Goal: Information Seeking & Learning: Check status

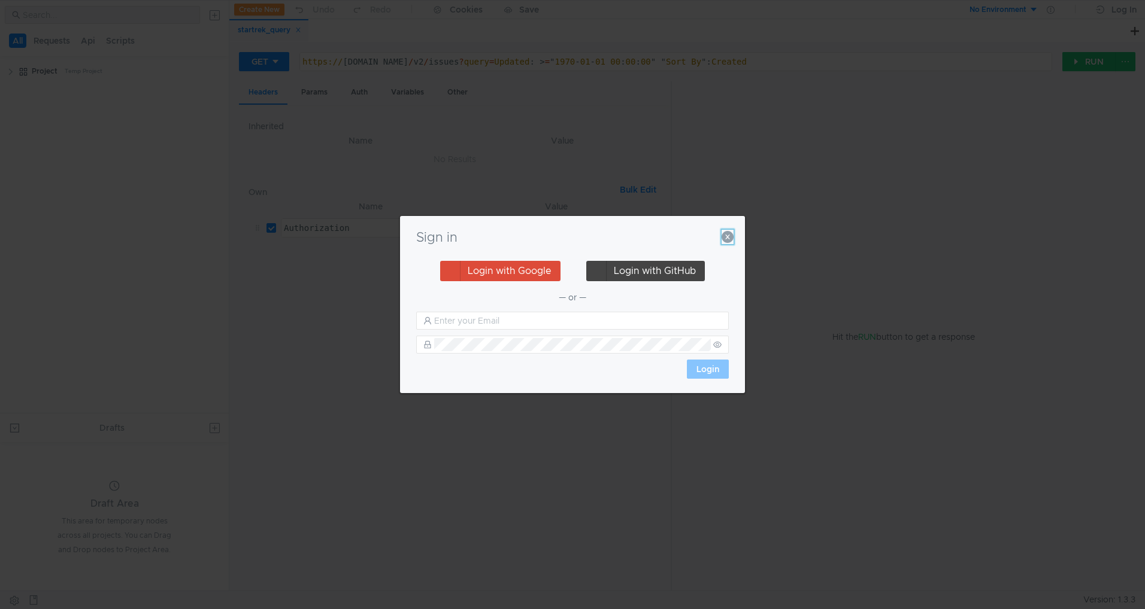
click at [729, 238] on icon "button" at bounding box center [727, 237] width 12 height 12
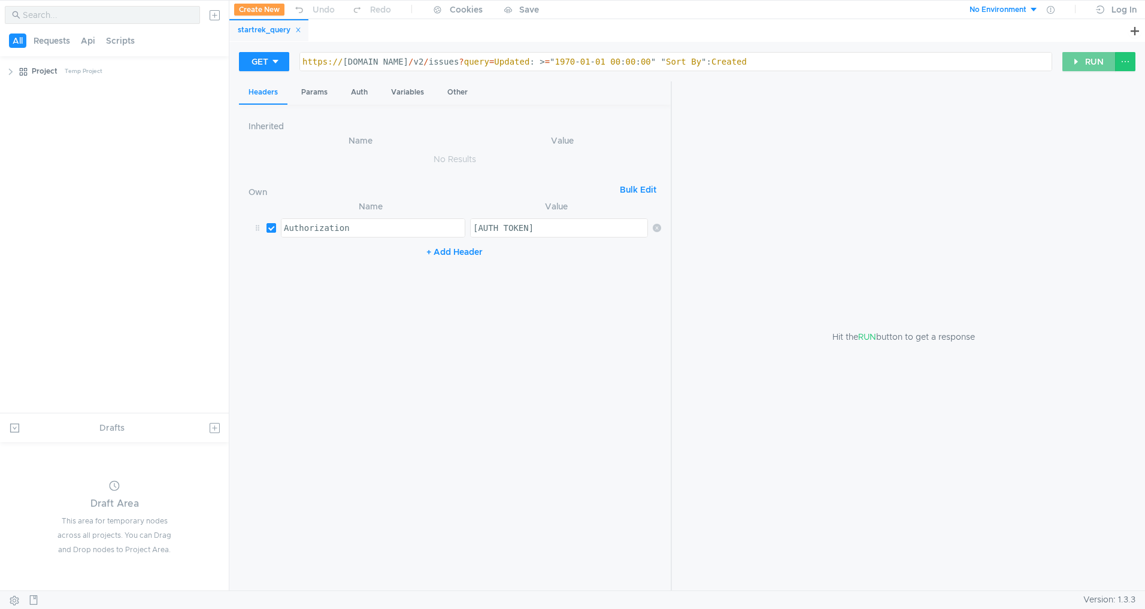
click at [1089, 61] on button "RUN" at bounding box center [1088, 61] width 53 height 19
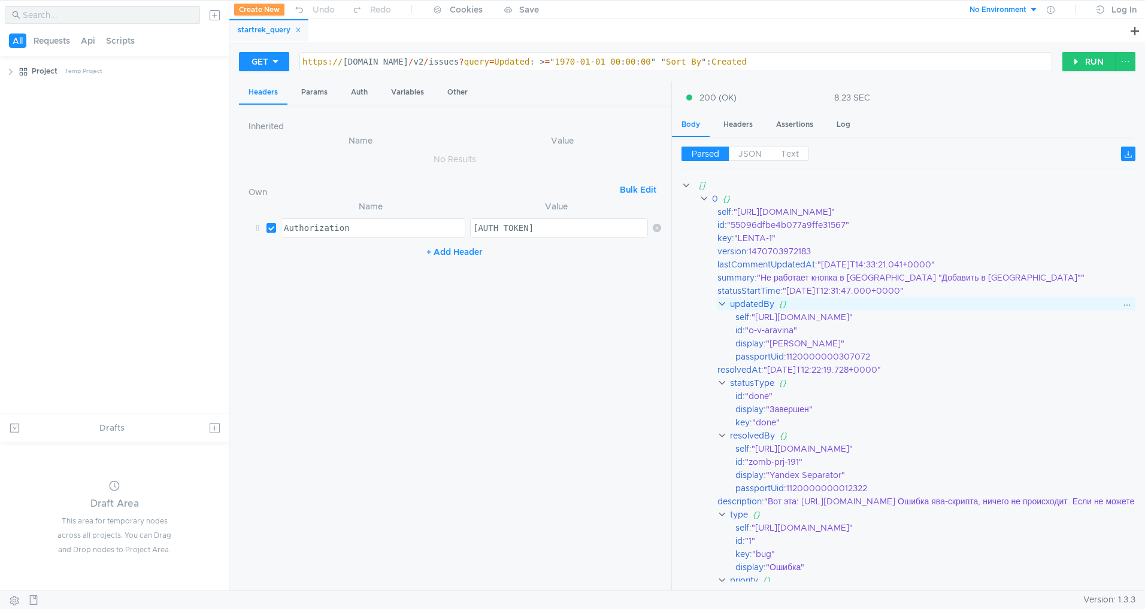
click at [724, 303] on clr-icon at bounding box center [722, 304] width 10 height 10
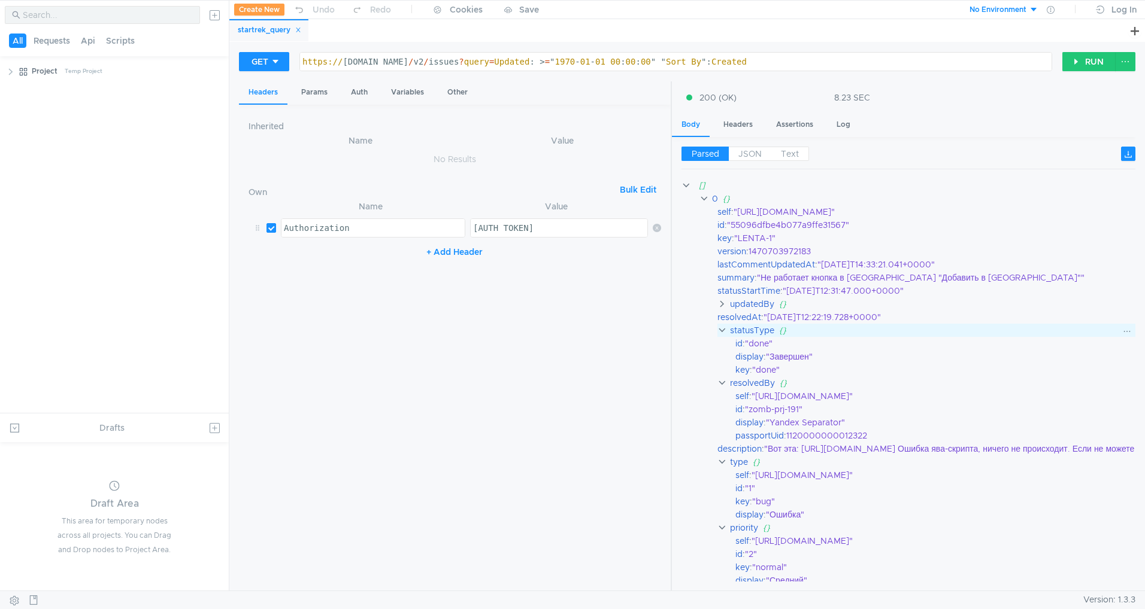
click at [721, 329] on clr-icon at bounding box center [722, 331] width 10 height 10
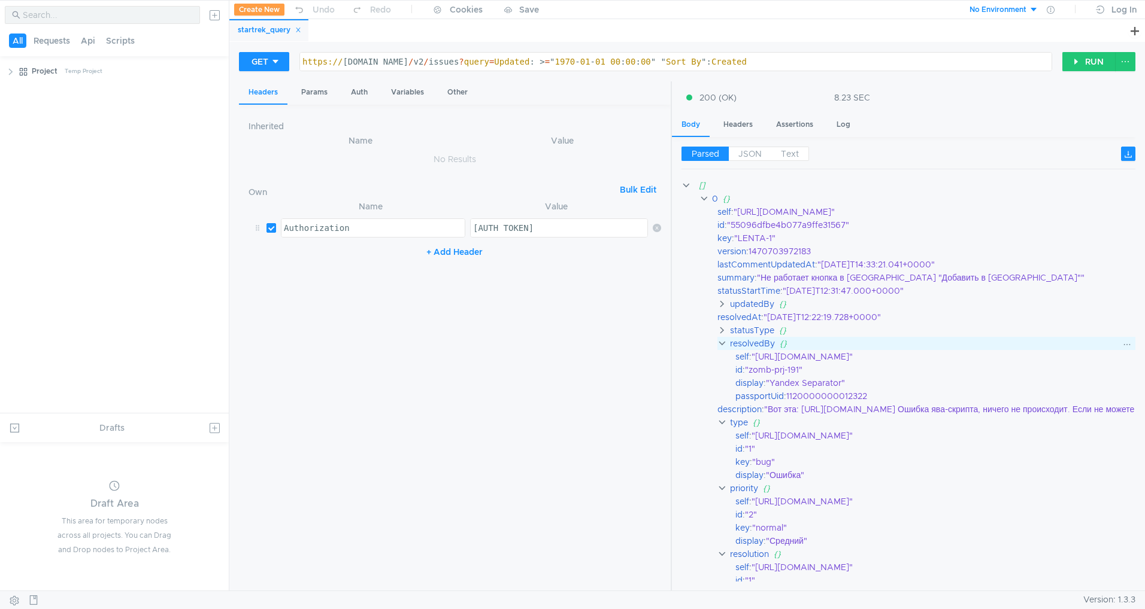
click at [724, 347] on clr-icon at bounding box center [722, 344] width 10 height 10
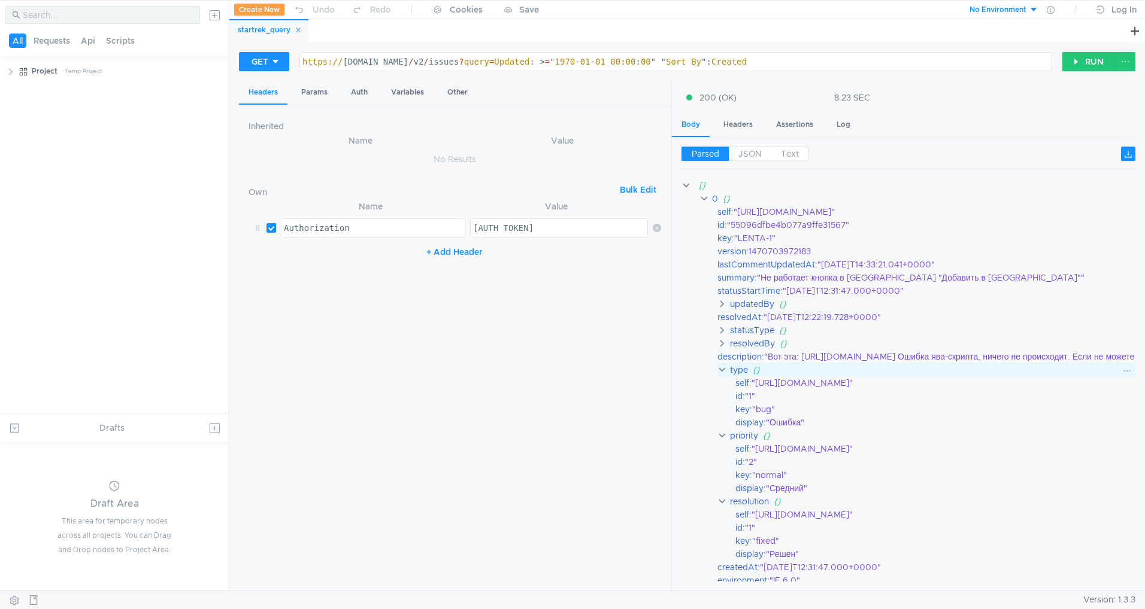
click at [720, 372] on clr-icon at bounding box center [722, 370] width 10 height 10
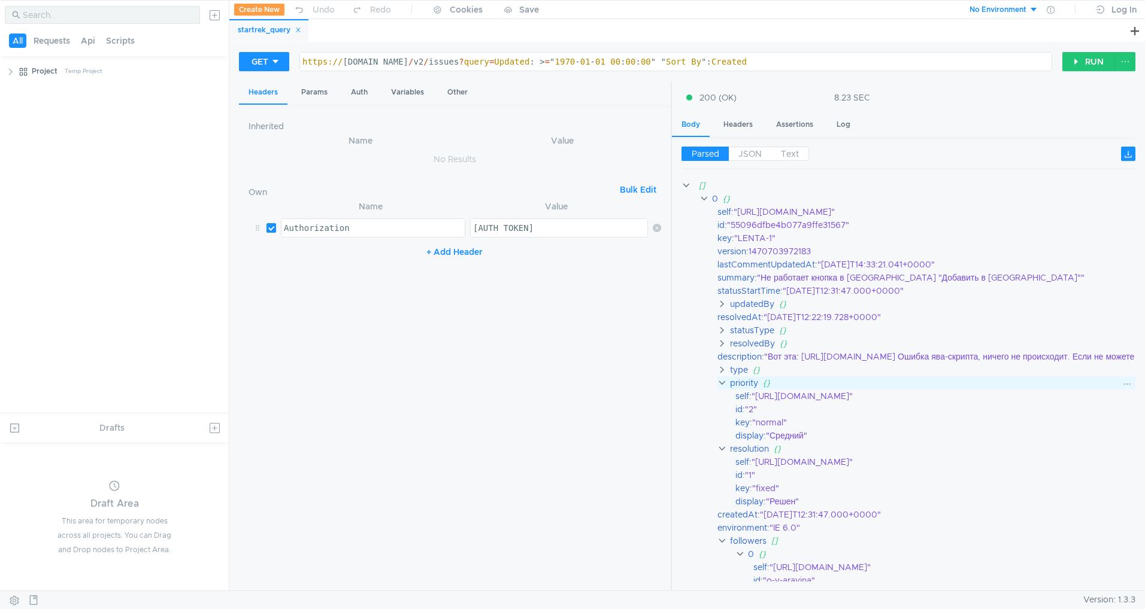
click at [718, 382] on clr-icon at bounding box center [722, 383] width 10 height 10
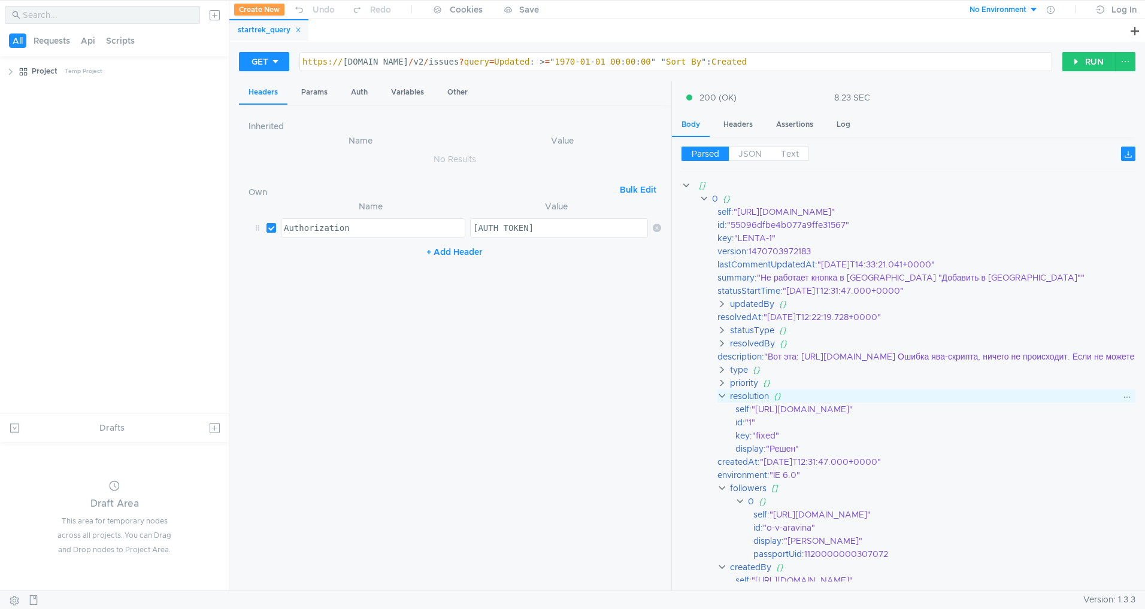
click at [723, 396] on clr-icon at bounding box center [722, 397] width 10 height 10
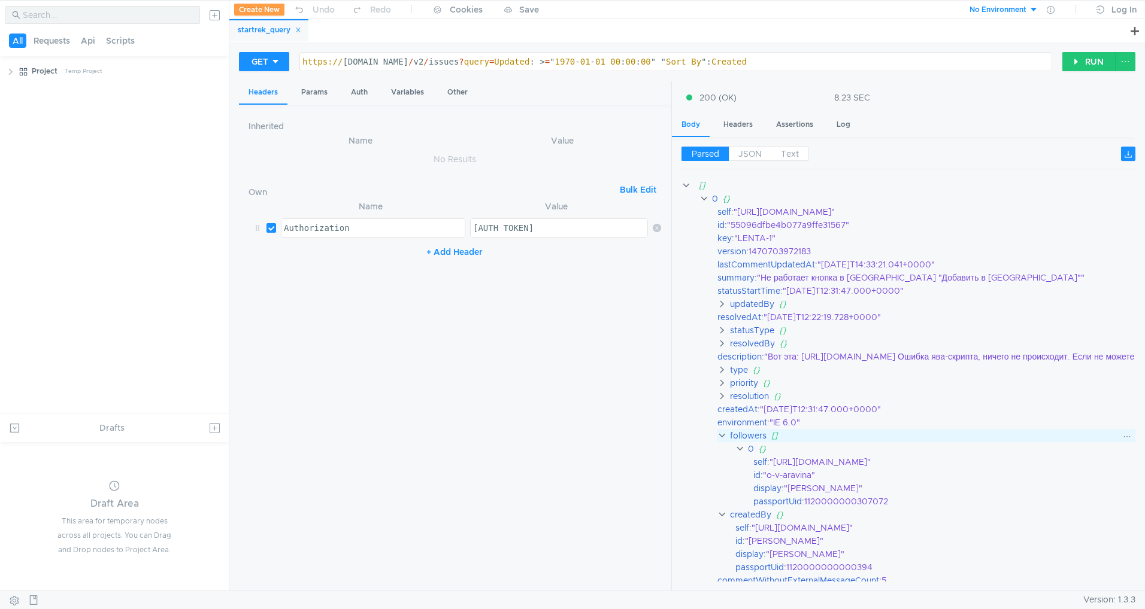
click at [724, 439] on clr-icon at bounding box center [722, 436] width 10 height 10
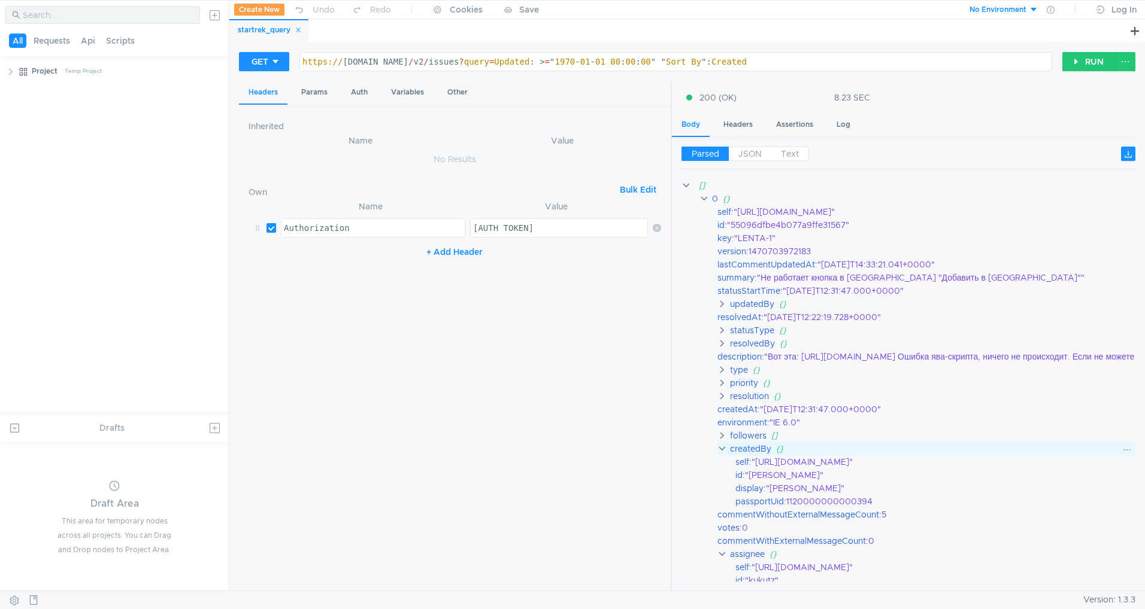
click at [723, 447] on clr-icon at bounding box center [722, 449] width 10 height 10
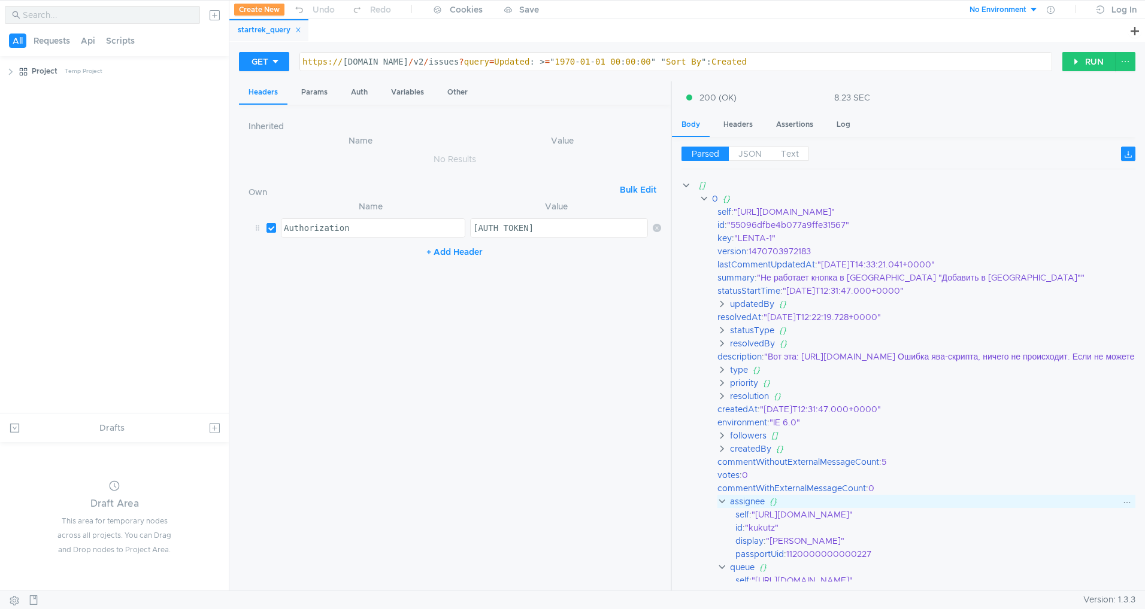
click at [724, 505] on clr-icon at bounding box center [722, 502] width 10 height 10
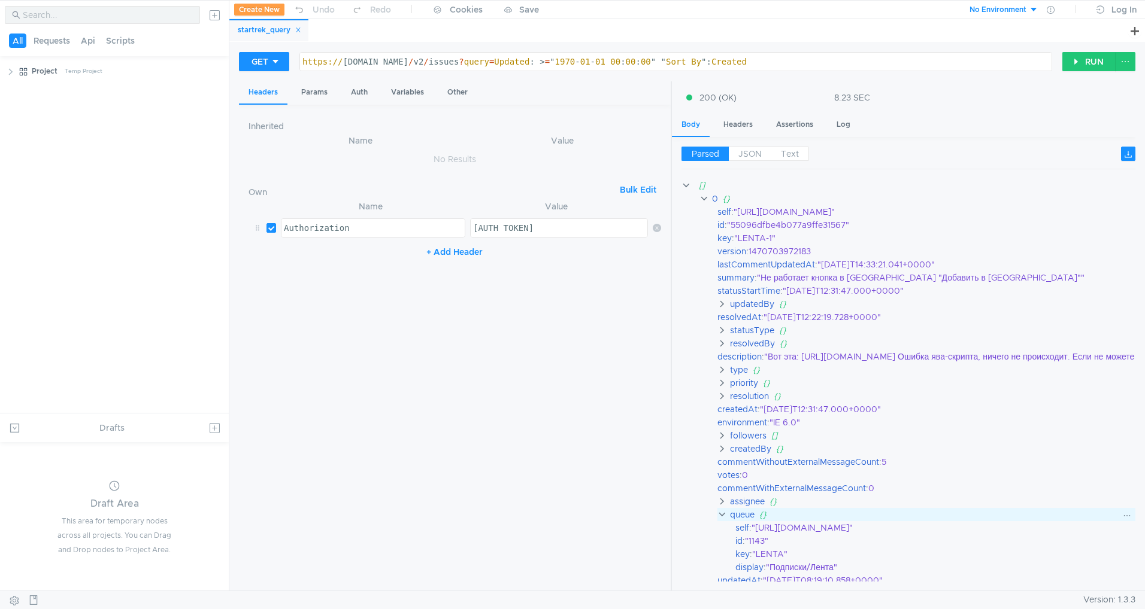
click at [724, 511] on clr-icon at bounding box center [722, 515] width 10 height 10
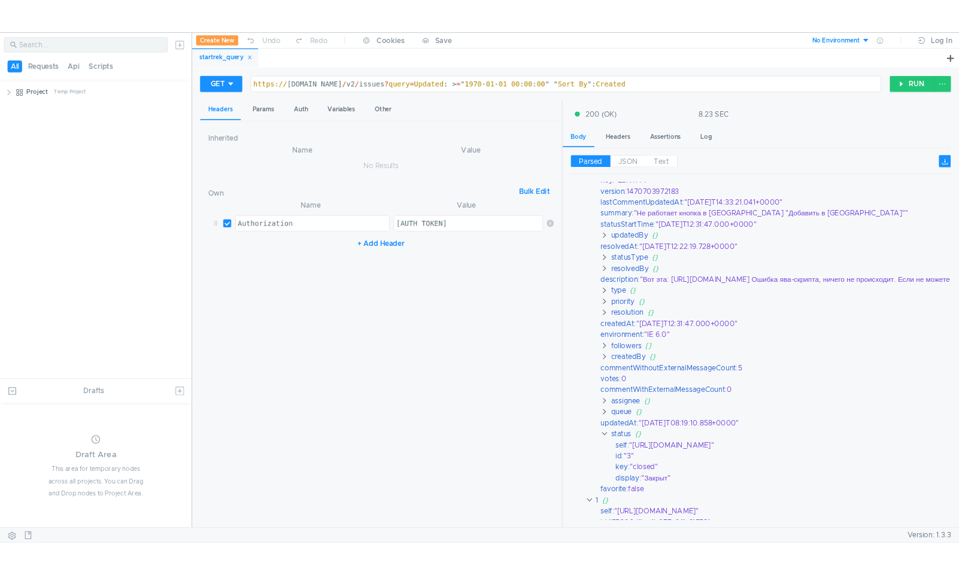
scroll to position [63, 0]
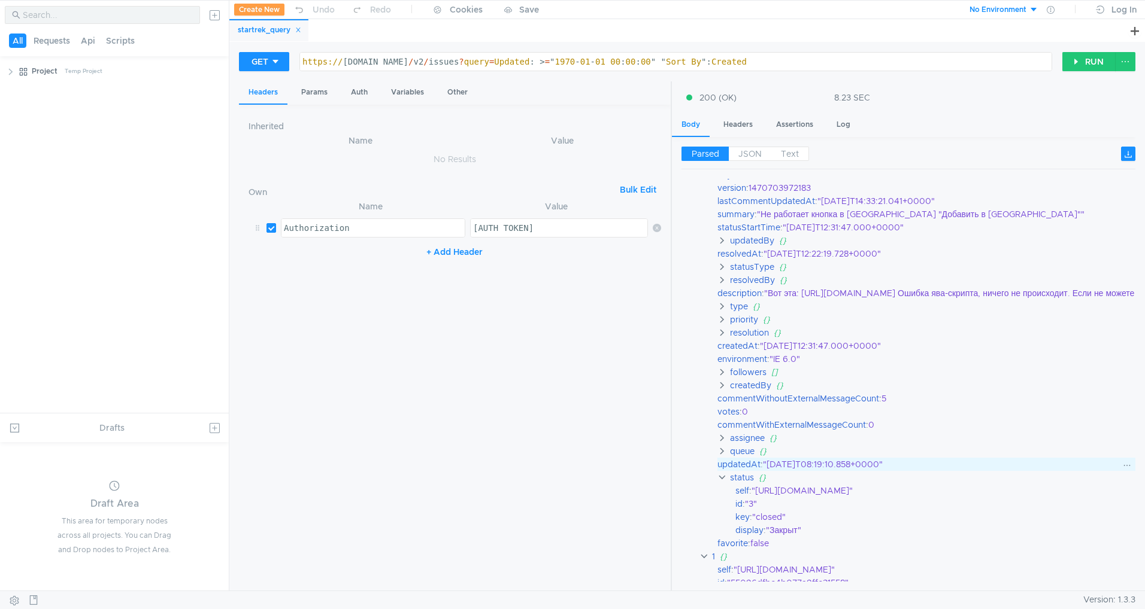
click at [803, 466] on div ""2021-07-28T08:19:10.858+0000"" at bounding box center [1020, 464] width 515 height 13
drag, startPoint x: 803, startPoint y: 466, endPoint x: 875, endPoint y: 465, distance: 71.9
click at [875, 465] on div ""2021-07-28T08:19:10.858+0000"" at bounding box center [1020, 464] width 515 height 13
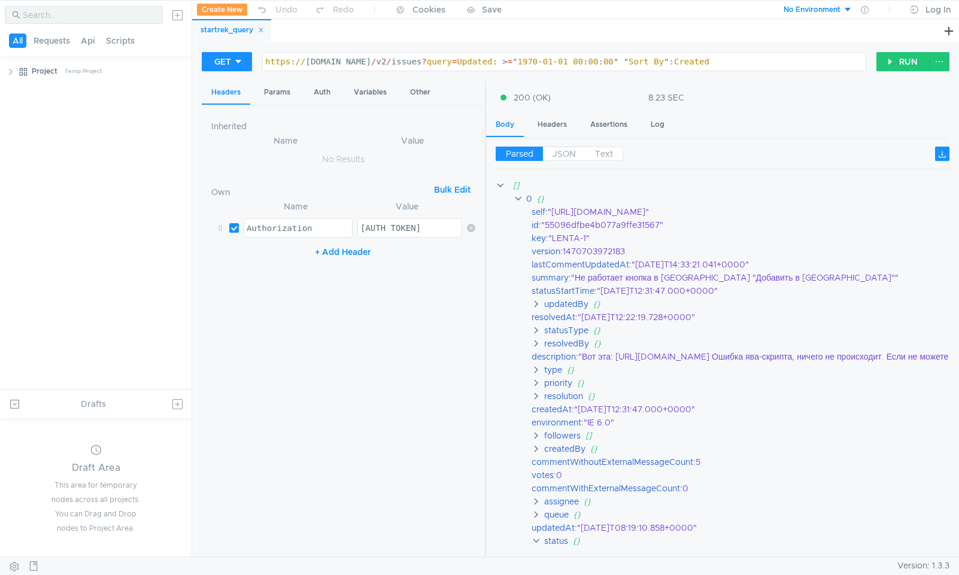
click at [771, 63] on div "https:// st-api.yandex-team.ru / v2 / issues ? query = Updated : > = " 1970 - 0…" at bounding box center [564, 71] width 603 height 29
paste textarea "Queue"
type textarea "https://st-api.yandex-team.ru/v2/issues?query=Updated: >="1970-01-01 00:00:00" …"
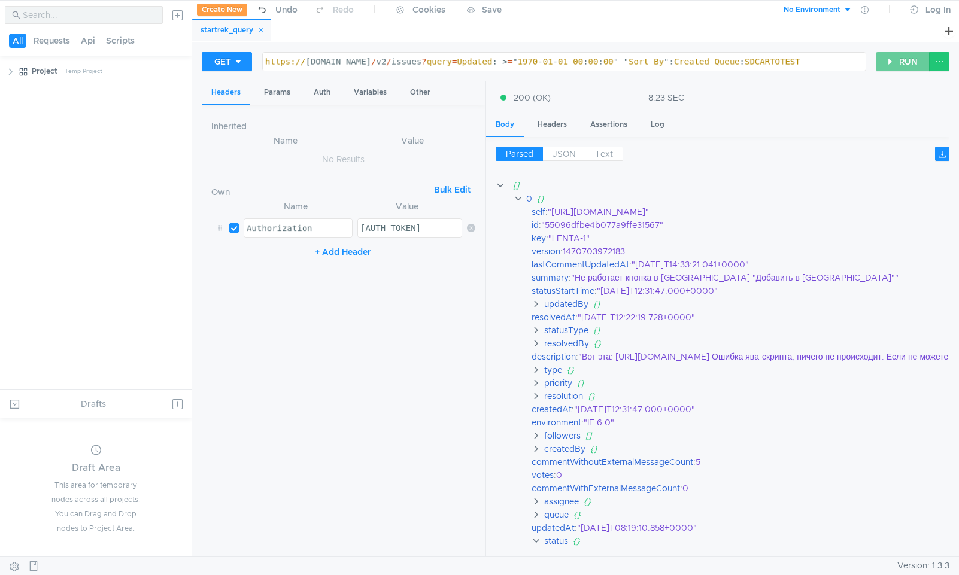
click at [901, 60] on button "RUN" at bounding box center [903, 61] width 53 height 19
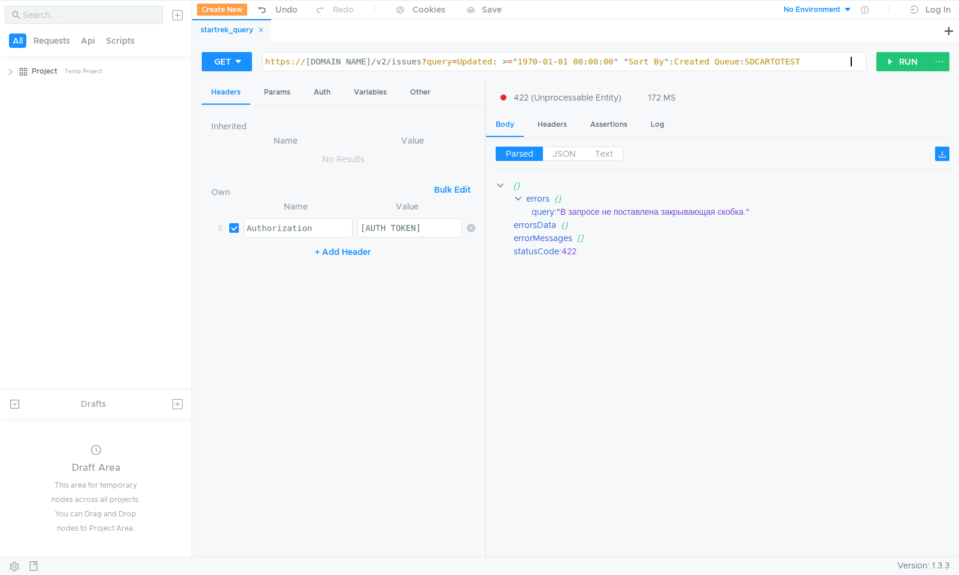
click at [862, 62] on div "https:// st-api.yandex-team.ru / v2 / issues ? query = Updated : > = " 1970 - 0…" at bounding box center [564, 71] width 603 height 29
click at [268, 87] on div "Params" at bounding box center [277, 92] width 46 height 22
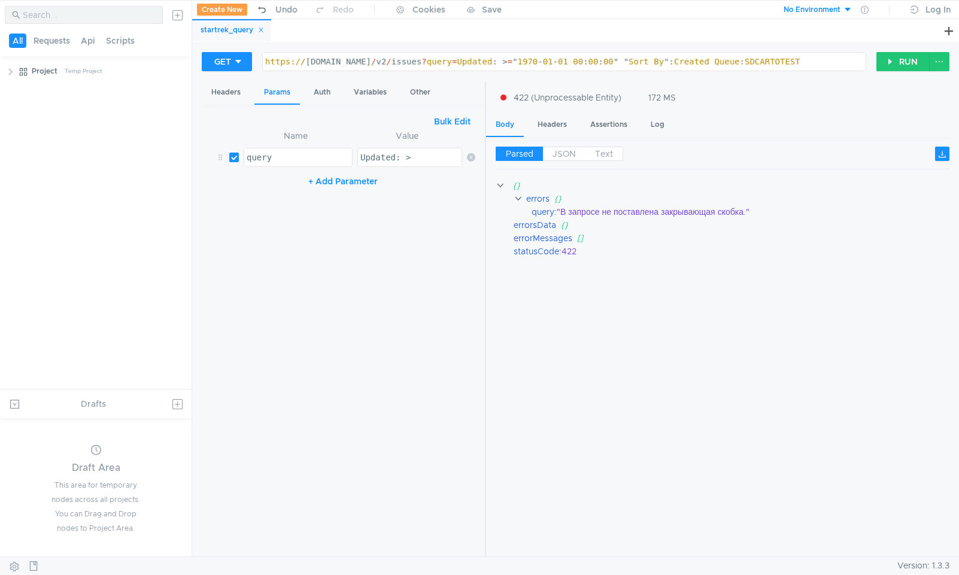
type textarea "Updated: >"
click at [416, 161] on div "Updated: >" at bounding box center [410, 167] width 105 height 29
click at [803, 57] on div "https:// st-api.yandex-team.ru / v2 / issues ? query = Updated : > = " 1970 - 0…" at bounding box center [564, 71] width 603 height 29
type textarea "https://st-api.yandex-team.ru/v2/issues?query=Updated: >="1970-01-01 00:00:00" …"
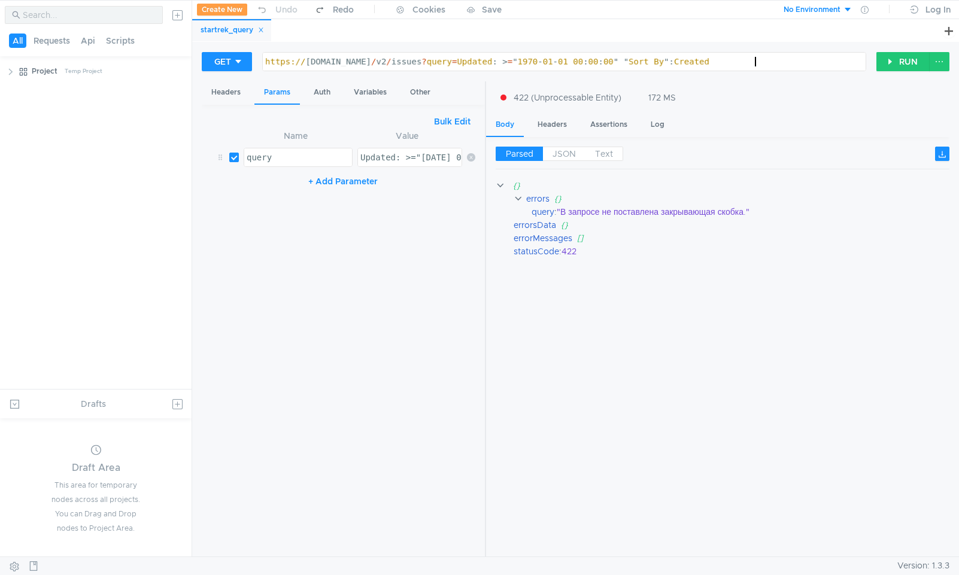
type textarea "Updated: >="[DATE] 00:00:00" "Sort By": Created"
click at [430, 154] on div "Updated: >="[DATE] 00:00:00" "Sort By": Created" at bounding box center [489, 167] width 262 height 29
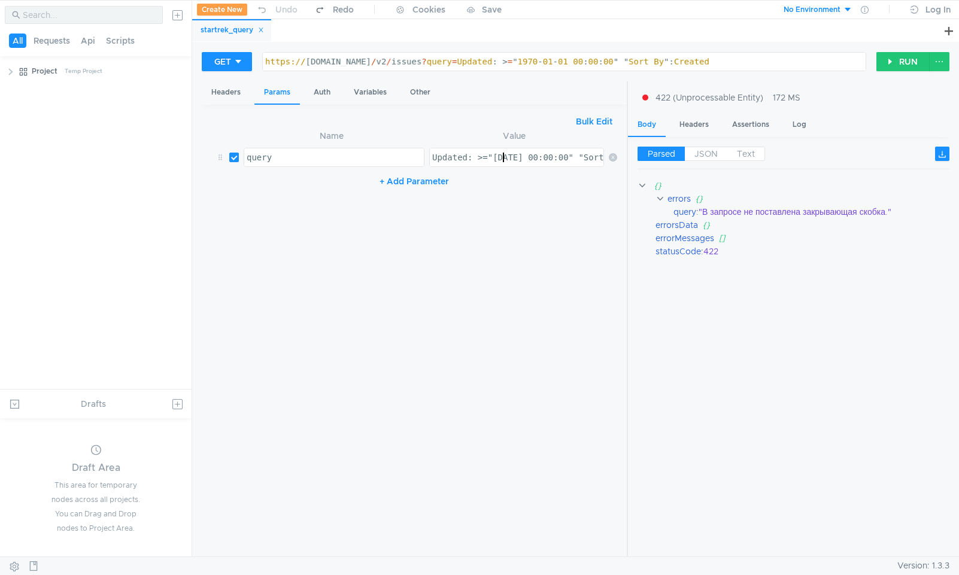
drag, startPoint x: 485, startPoint y: 165, endPoint x: 629, endPoint y: 154, distance: 144.7
click at [628, 154] on div at bounding box center [627, 319] width 1 height 477
click at [593, 120] on button "Bulk Edit" at bounding box center [597, 121] width 46 height 14
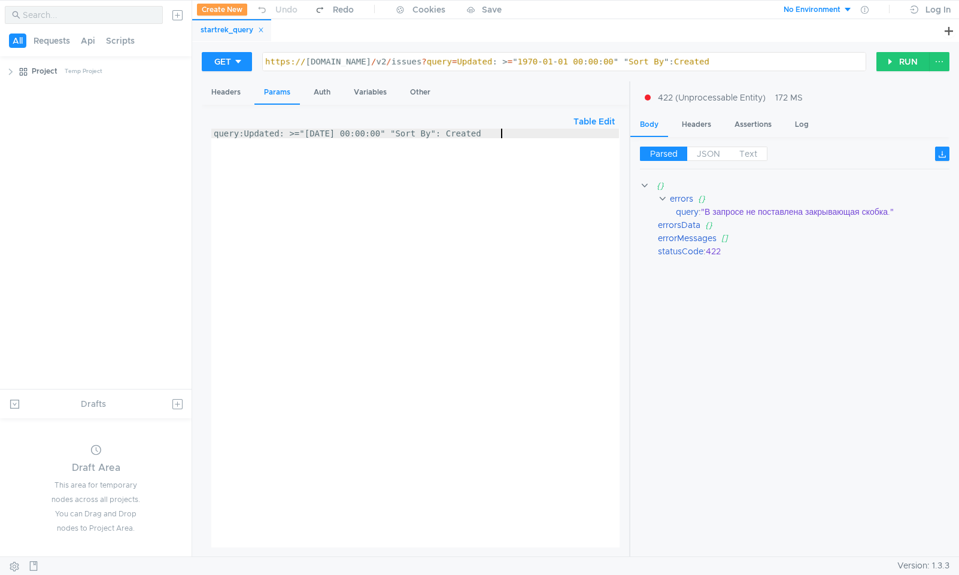
click at [482, 150] on div "query:Updated: >="1970-01-01 00:00:00" "Sort By": Created" at bounding box center [415, 348] width 408 height 438
paste textarea "Queue"
click at [905, 63] on button "RUN" at bounding box center [903, 61] width 53 height 19
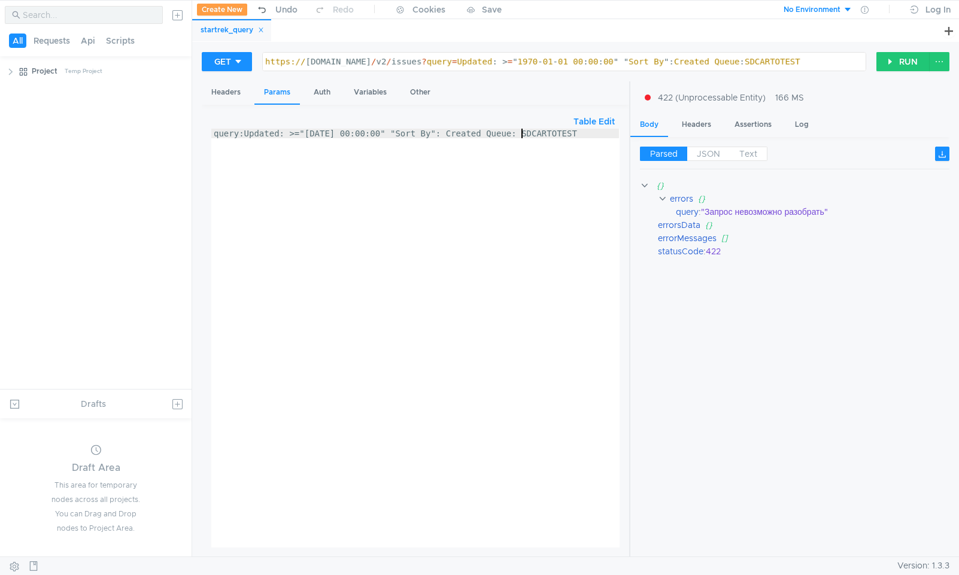
click at [521, 134] on div "query:Updated: >="1970-01-01 00:00:00" "Sort By": Created Queue: SDCARTOTEST" at bounding box center [415, 348] width 408 height 438
paste textarea "Queue: SDCARTOTEST"
type textarea "query:Updated: >="1970-01-01 00:00:00" Queue: SDCARTOTEST "Sort By": Created"
click at [896, 57] on button "RUN" at bounding box center [903, 61] width 53 height 19
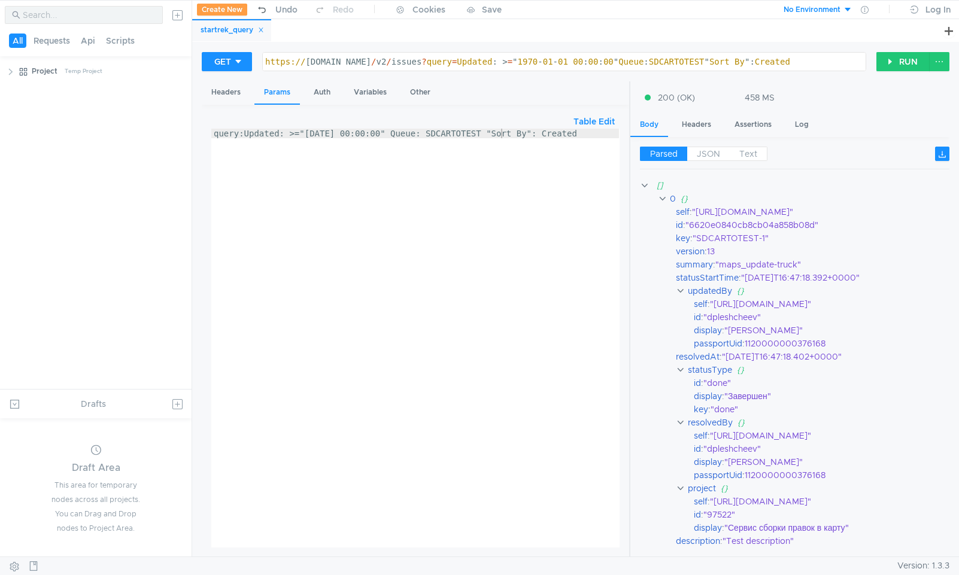
scroll to position [0, 14]
click at [569, 58] on div "https:// st-api.yandex-team.ru / v2 / issues ? query = Updated : > = " 1970 - 0…" at bounding box center [564, 71] width 603 height 29
type textarea "https://st-api.yandex-team.ru/v2/issues?query=Updated: >="1970-01-01 00:00:00" …"
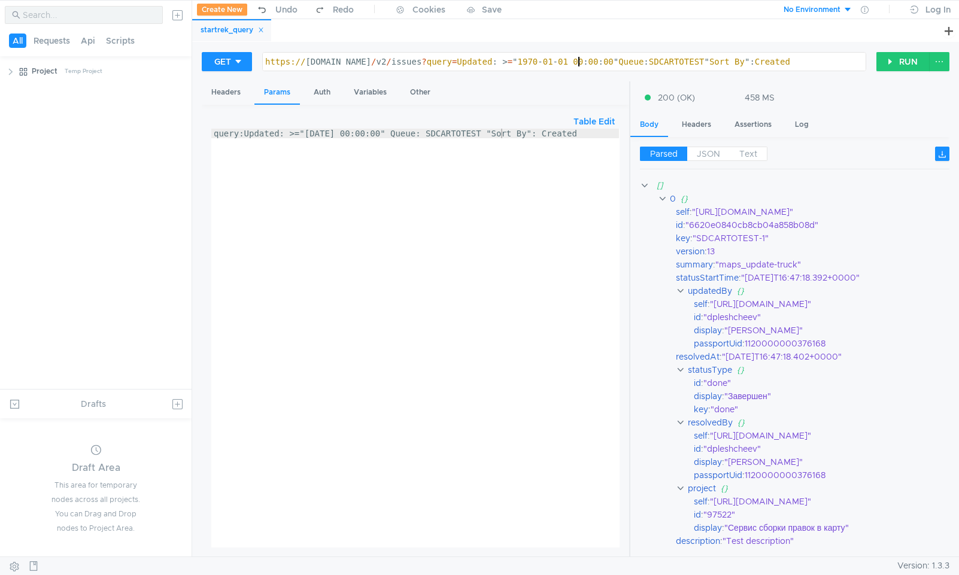
click at [450, 142] on div "query:Updated: >="1970-01-01 00:00:00" Queue: SDCARTOTEST "Sort By": Created" at bounding box center [415, 348] width 408 height 438
click at [317, 131] on div "query:Updated: >="1970-01-01 00:00:00" Queue: SDCARTOTEST "Sort By": Created" at bounding box center [415, 348] width 408 height 438
click at [897, 57] on button "RUN" at bounding box center [903, 61] width 53 height 19
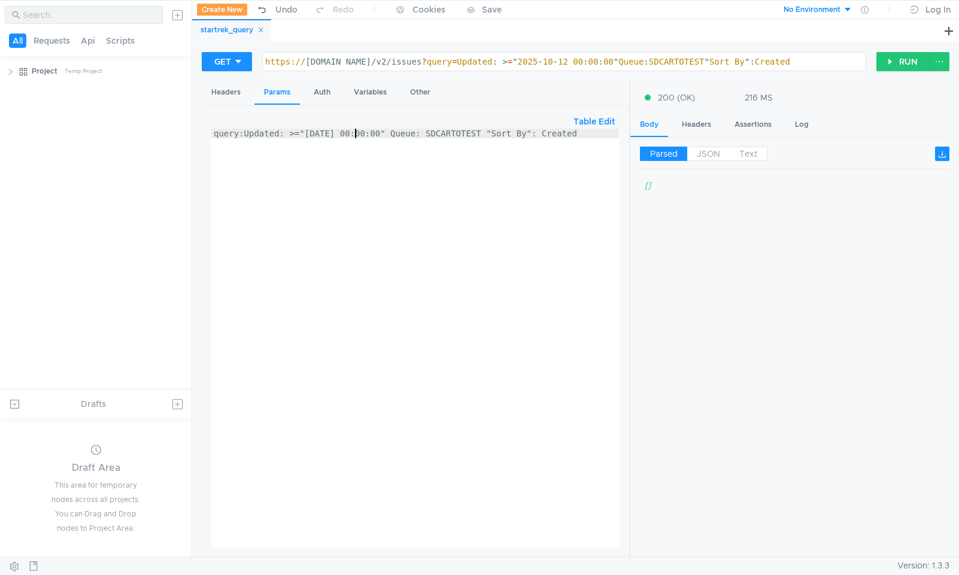
click at [356, 137] on div "query:Updated: >="2025-10-12 00:00:00" Queue: SDCARTOTEST "Sort By": Created" at bounding box center [415, 348] width 408 height 438
click at [890, 59] on button "RUN" at bounding box center [903, 61] width 53 height 19
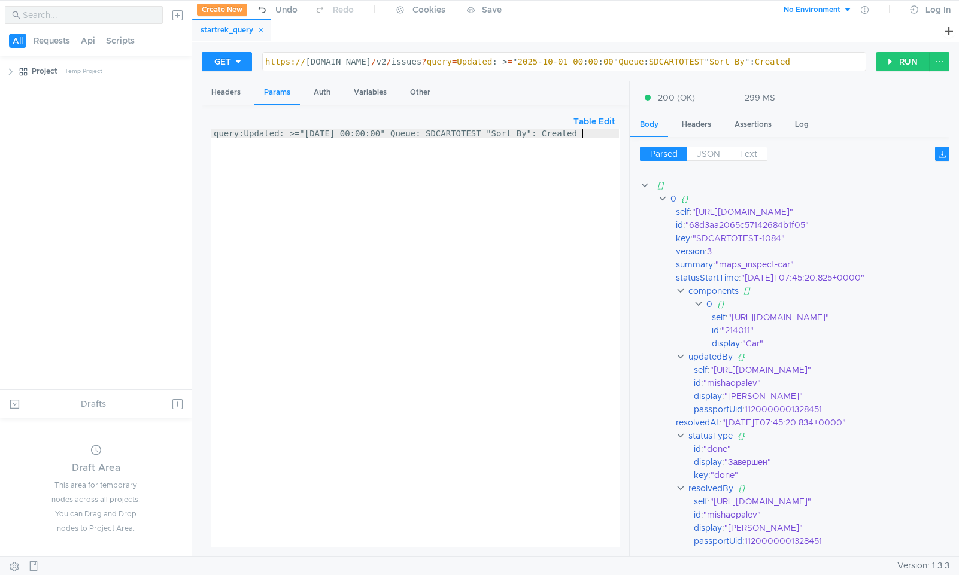
click at [583, 132] on div "query:Updated: >="2025-10-01 00:00:00" Queue: SDCARTOTEST "Sort By": Created" at bounding box center [415, 348] width 408 height 438
click at [260, 131] on div "query:Updated: >="2025-10-01 00:00:00" Queue: SDCARTOTEST "Sort By": Created" at bounding box center [415, 348] width 408 height 438
click at [583, 134] on div "query:Updated: >="2025-10-01 00:00:00" Queue: SDCARTOTEST "Sort By": Created" at bounding box center [415, 348] width 408 height 438
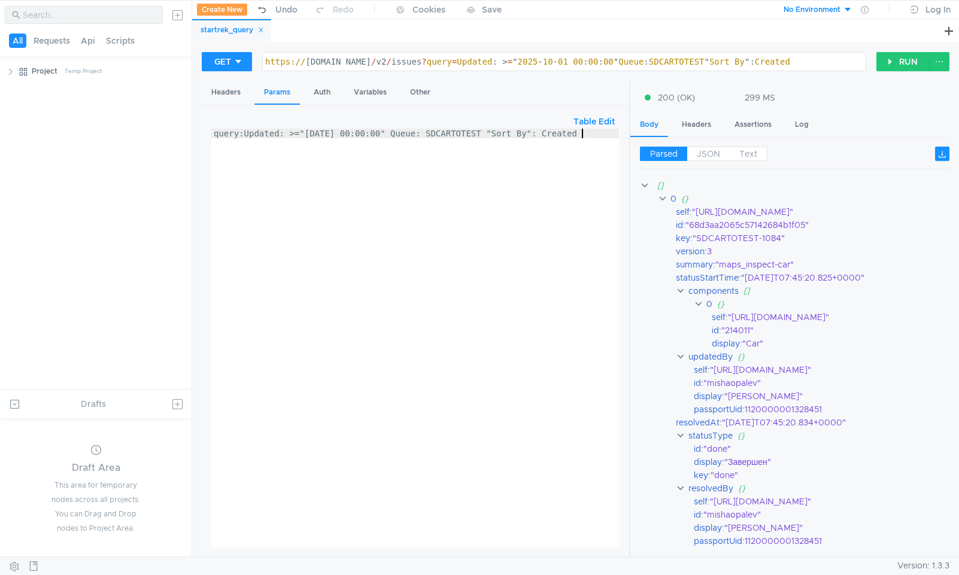
click at [583, 134] on div "query:Updated: >="2025-10-01 00:00:00" Queue: SDCARTOTEST "Sort By": Created" at bounding box center [415, 348] width 408 height 438
paste textarea "Upd"
click at [899, 60] on button "RUN" at bounding box center [903, 61] width 53 height 19
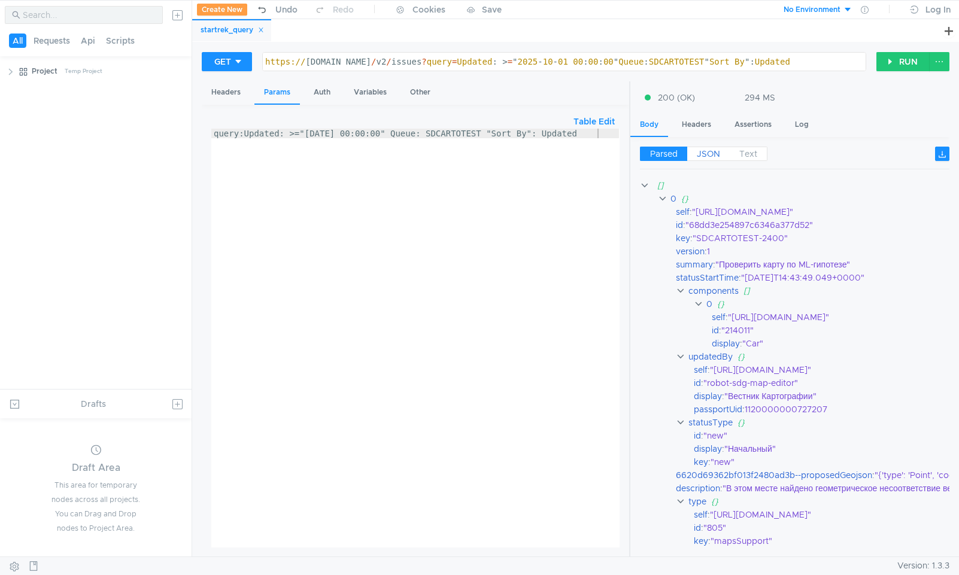
click at [710, 150] on span "JSON" at bounding box center [708, 153] width 23 height 11
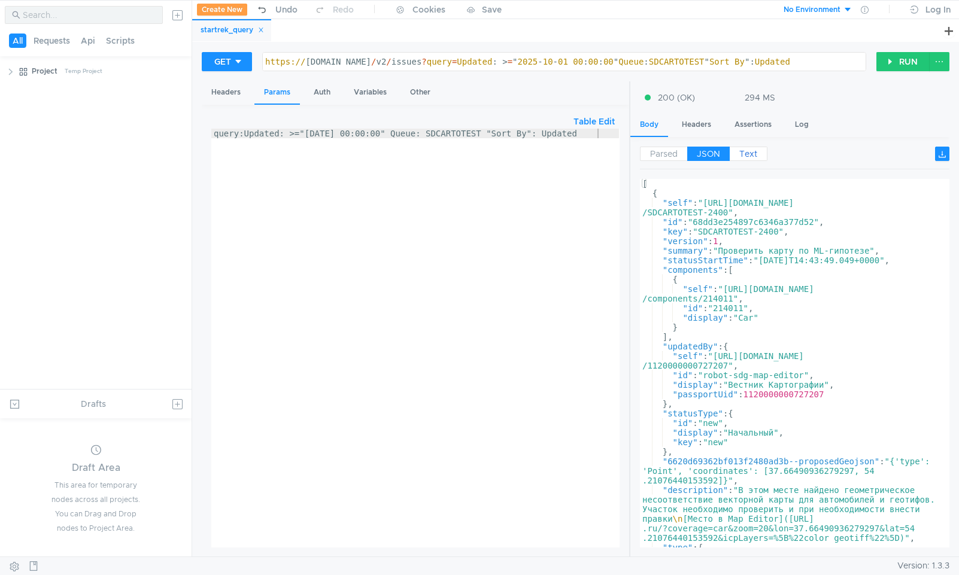
click at [744, 155] on span "Text" at bounding box center [748, 153] width 18 height 11
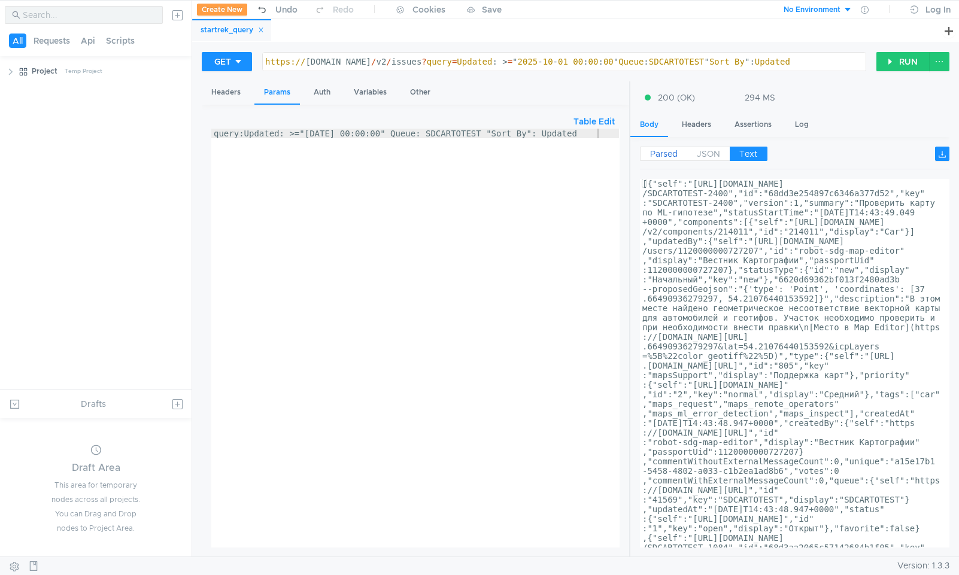
click at [659, 159] on span "Parsed" at bounding box center [664, 153] width 28 height 11
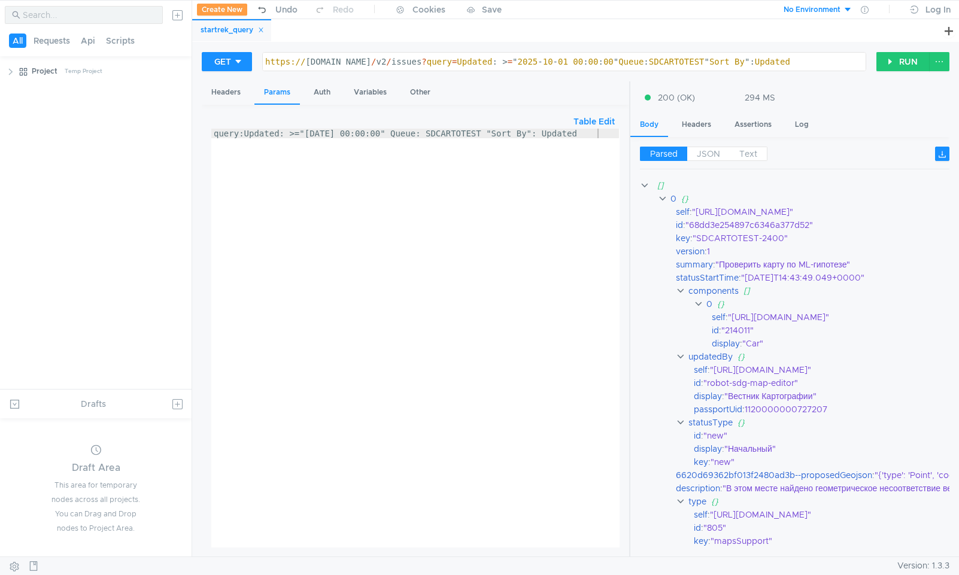
drag, startPoint x: 502, startPoint y: 134, endPoint x: 501, endPoint y: 150, distance: 15.6
click at [502, 134] on div "query:Updated: >="2025-10-01 00:00:00" Queue: SDCARTOTEST "Sort By": Updated" at bounding box center [415, 348] width 408 height 438
click at [893, 58] on button "RUN" at bounding box center [903, 61] width 53 height 19
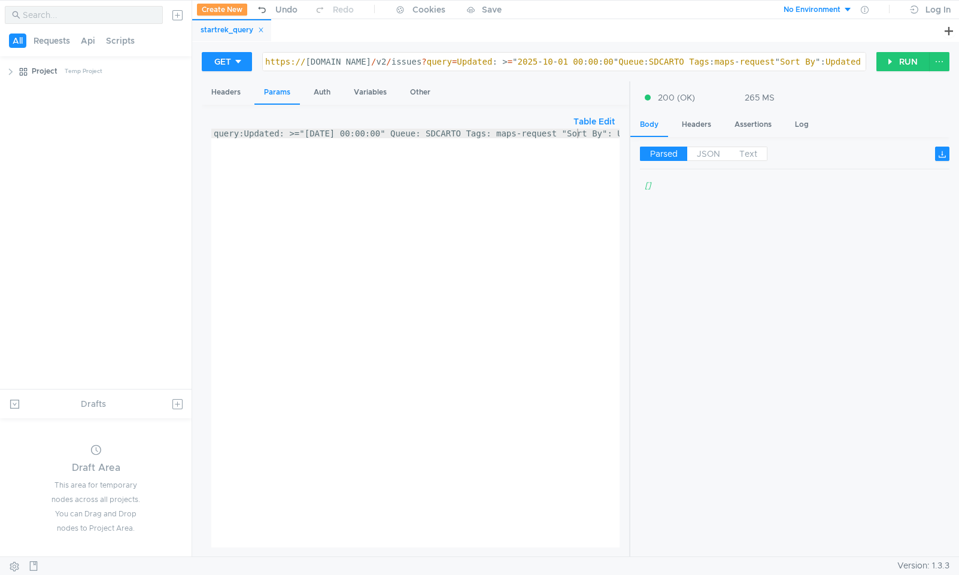
click at [544, 132] on div "query:Updated: >="2025-10-01 00:00:00" Queue: SDCARTO Tags: maps-request "Sort …" at bounding box center [443, 345] width 464 height 433
click at [543, 131] on div "query:Updated: >="2025-10-01 00:00:00" Queue: SDCARTO Tags: maps-request "Sort …" at bounding box center [443, 345] width 464 height 433
paste textarea "maps_"
click at [560, 140] on div "query:Updated: >="2025-10-01 00:00:00" Queue: SDCARTO Tags: maps-maps_request "…" at bounding box center [455, 345] width 489 height 433
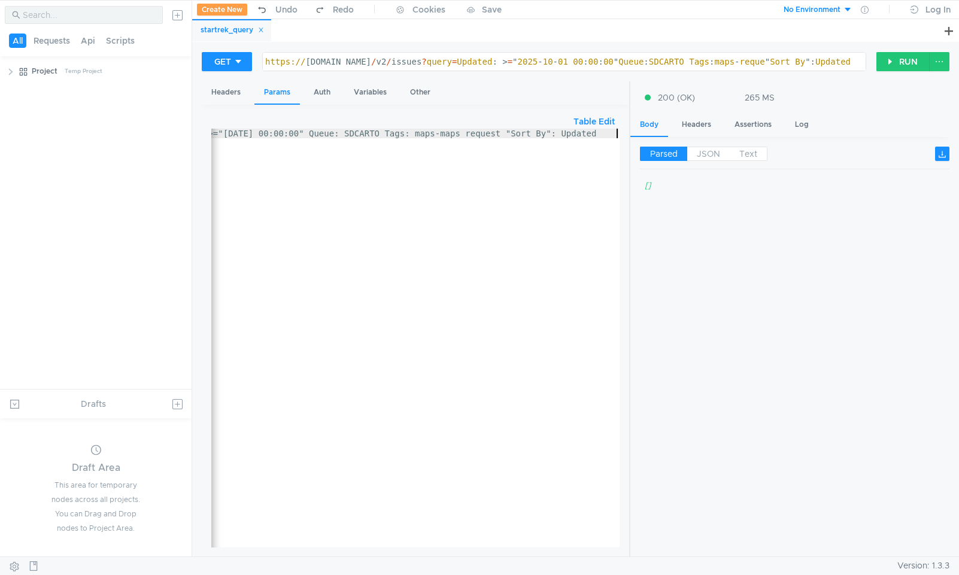
click at [531, 143] on div "query:Updated: >="2025-10-01 00:00:00" Queue: SDCARTO Tags: maps-maps_request "…" at bounding box center [374, 345] width 489 height 433
click at [462, 156] on div "query:Updated: >="2025-10-01 00:00:00" Queue: SDCARTO Tags: maps-maps_request "…" at bounding box center [374, 345] width 489 height 433
click at [463, 135] on div "query:Updated: >="2025-10-01 00:00:00" Queue: SDCARTO Tags: maps-maps_request "…" at bounding box center [374, 345] width 489 height 433
drag, startPoint x: 463, startPoint y: 135, endPoint x: 438, endPoint y: 137, distance: 24.7
click at [438, 137] on div "query:Updated: >="2025-10-01 00:00:00" Queue: SDCARTO Tags: maps-maps_request "…" at bounding box center [374, 345] width 489 height 433
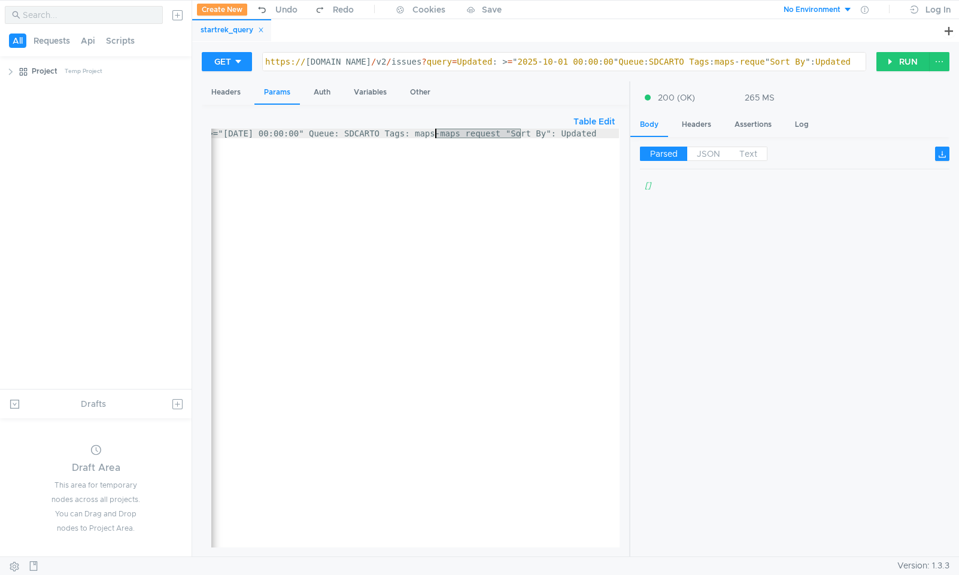
paste textarea
type textarea "query:Updated: >="2025-10-01 00:00:00" Queue: SDCARTO Tags: maps_request "Sort …"
click at [903, 64] on button "RUN" at bounding box center [903, 61] width 53 height 19
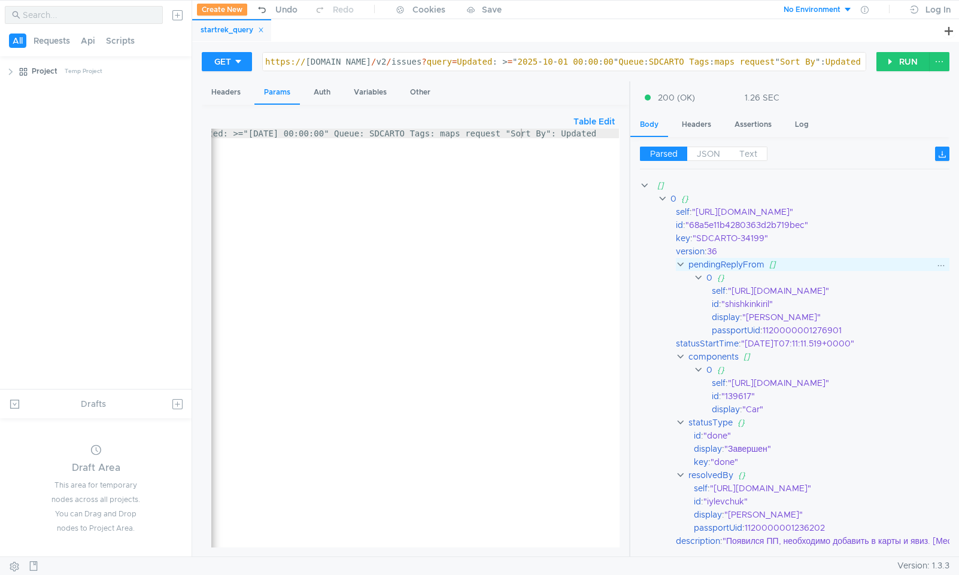
click at [680, 266] on clr-icon at bounding box center [681, 265] width 10 height 10
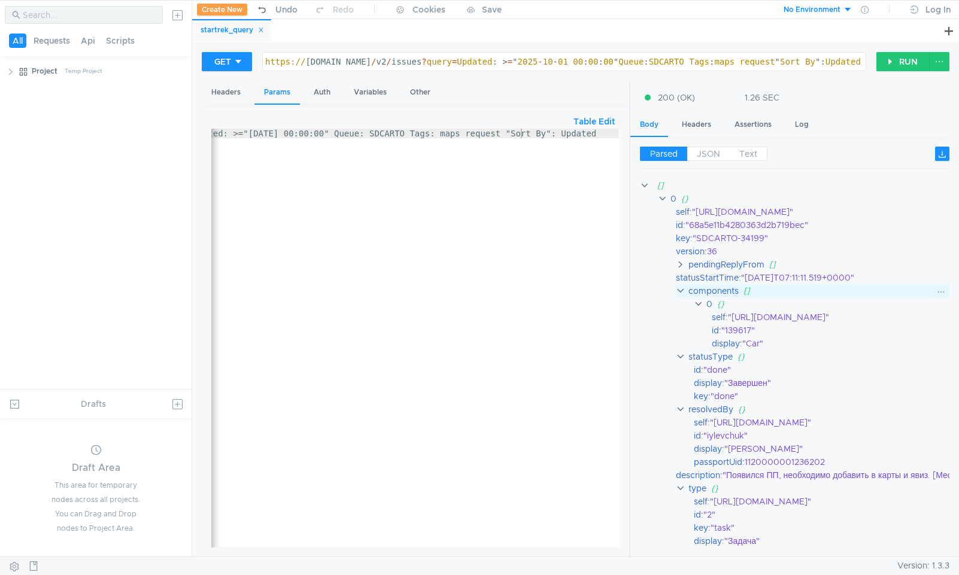
click at [681, 292] on clr-icon at bounding box center [681, 291] width 10 height 10
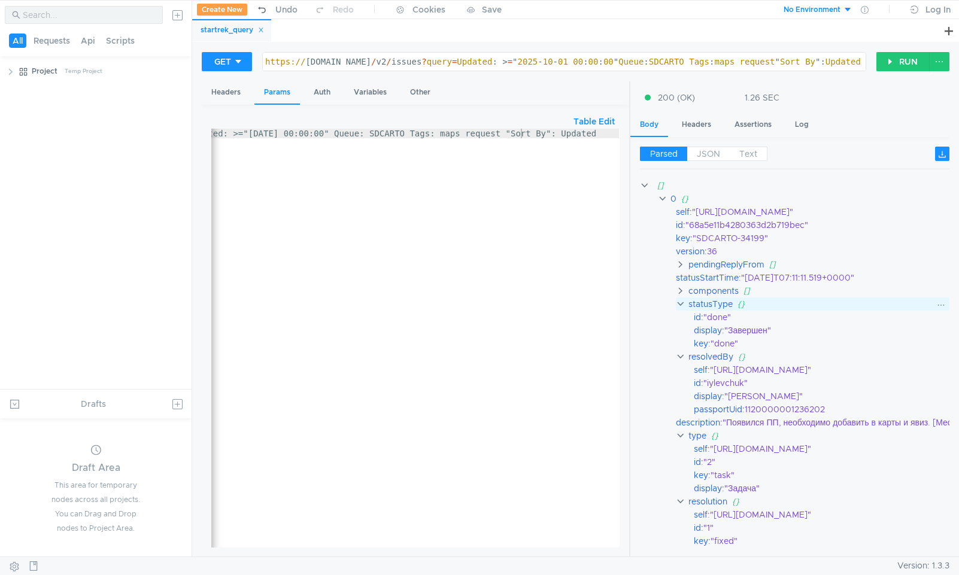
click at [683, 304] on clr-icon at bounding box center [681, 304] width 10 height 10
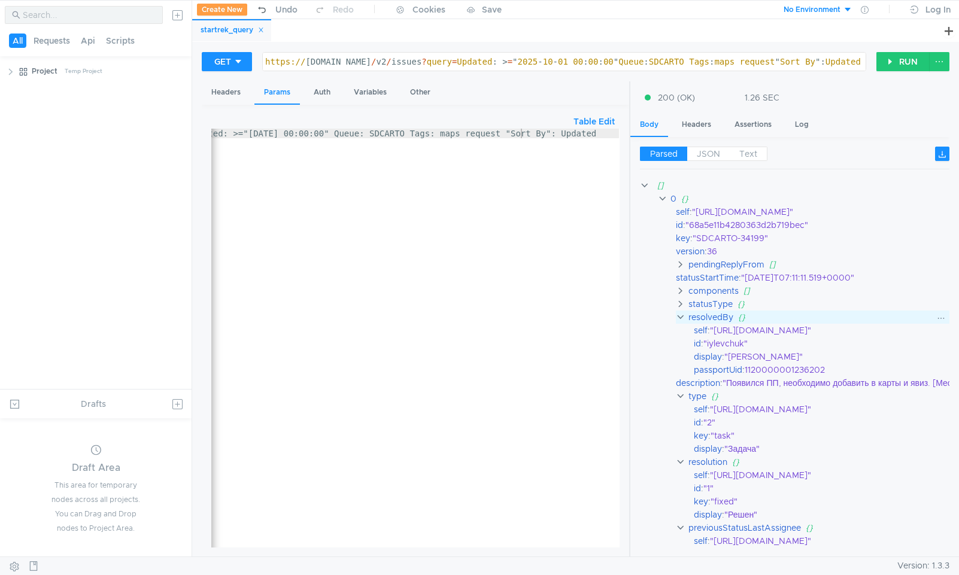
click at [685, 319] on clr-icon at bounding box center [681, 318] width 10 height 10
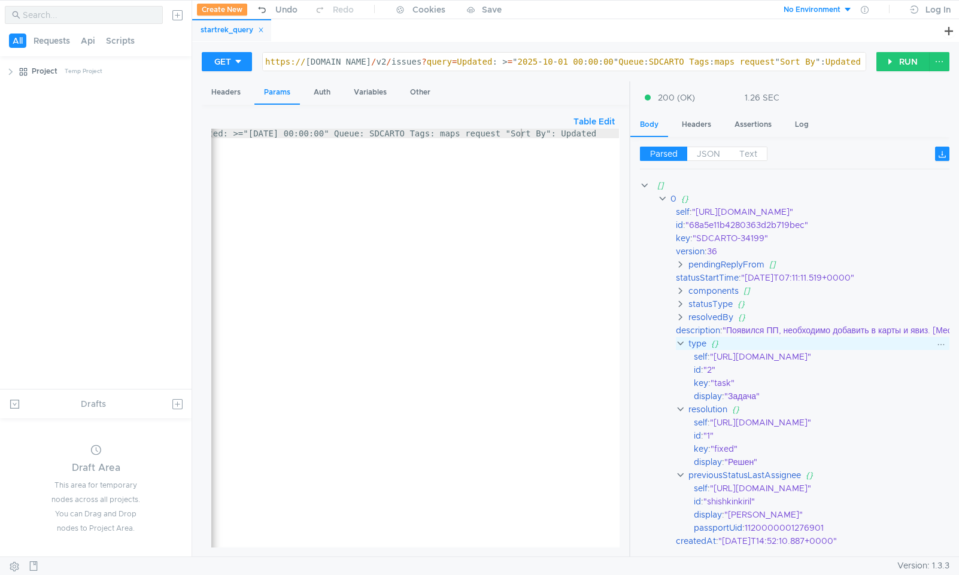
click at [687, 339] on div "type {}" at bounding box center [896, 343] width 441 height 13
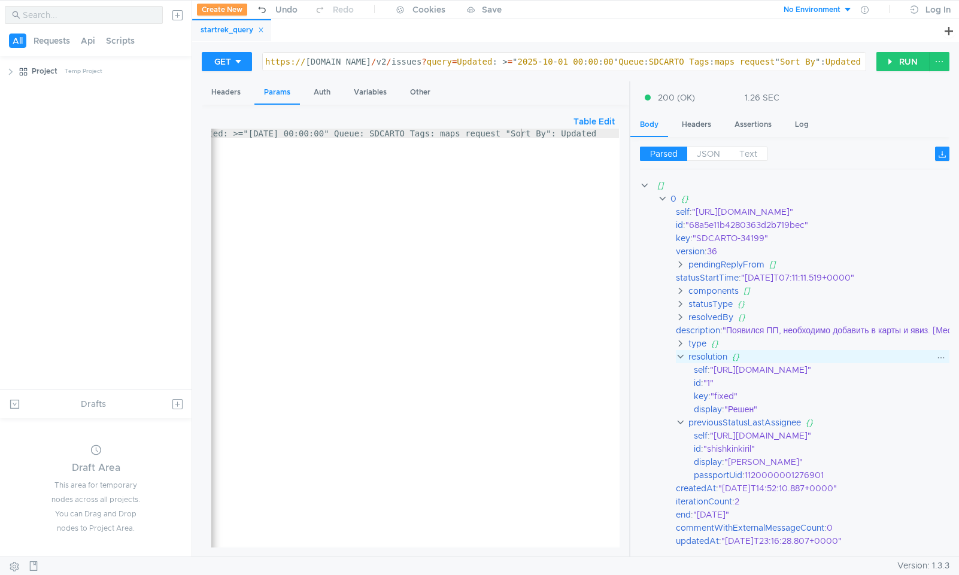
click at [691, 360] on div "resolution" at bounding box center [707, 356] width 39 height 13
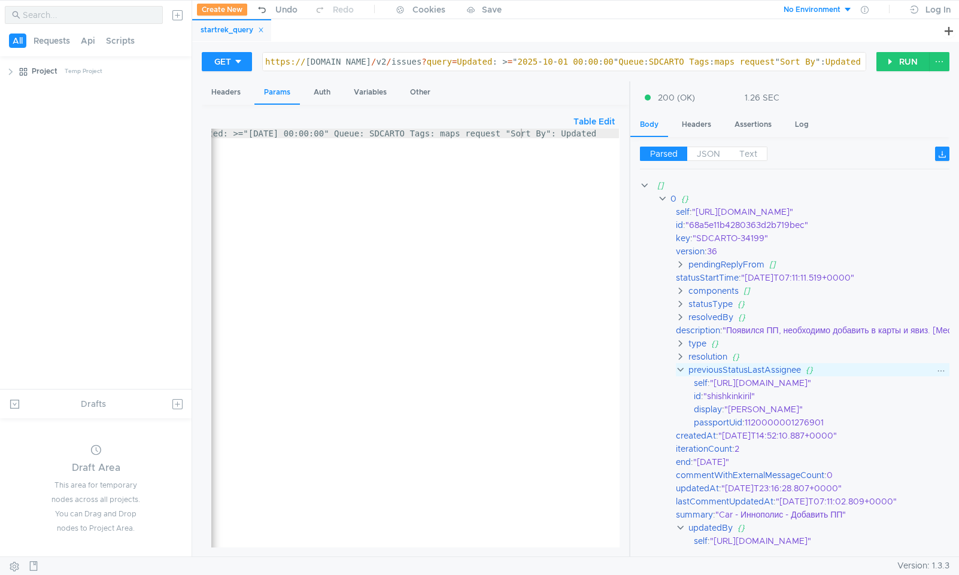
click at [692, 373] on div "previousStatusLastAssignee" at bounding box center [744, 369] width 113 height 13
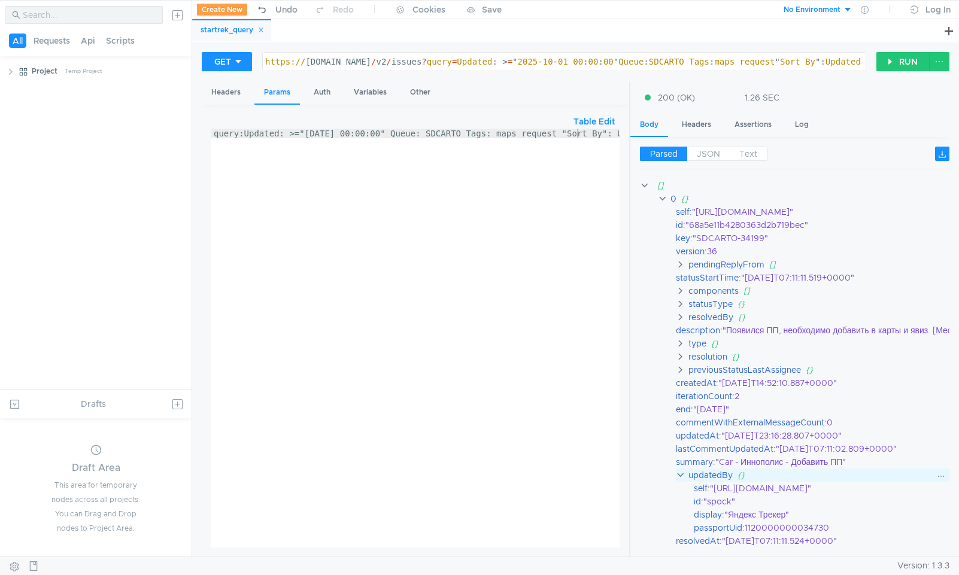
click at [683, 475] on clr-icon at bounding box center [681, 476] width 10 height 10
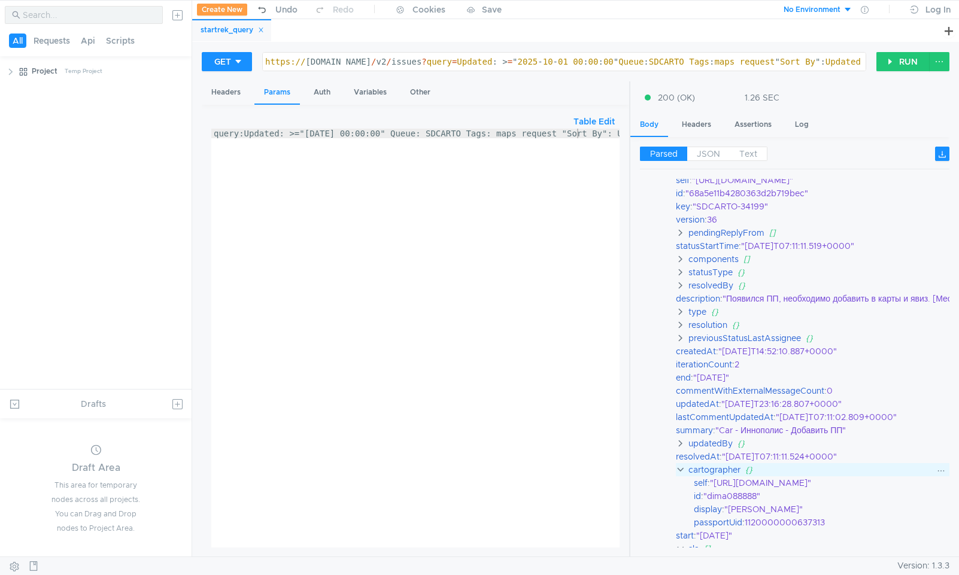
click at [693, 471] on div "cartographer" at bounding box center [714, 469] width 52 height 13
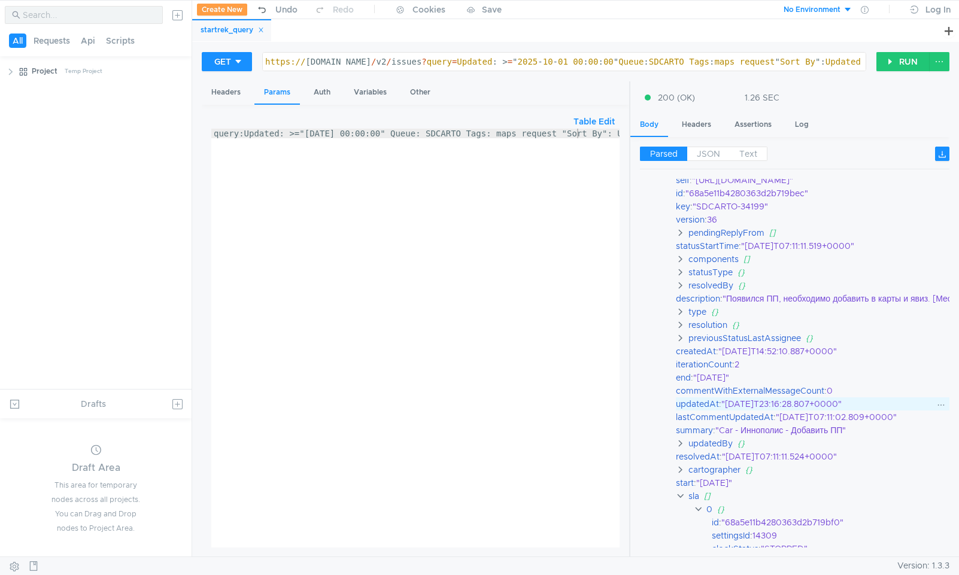
click at [707, 406] on div "updatedAt" at bounding box center [697, 404] width 43 height 13
copy div "updatedAt"
click at [250, 134] on div "query:Updated: >="2025-10-01 00:00:00" Queue: SDCARTO Tags: maps_request "Sort …" at bounding box center [443, 345] width 464 height 433
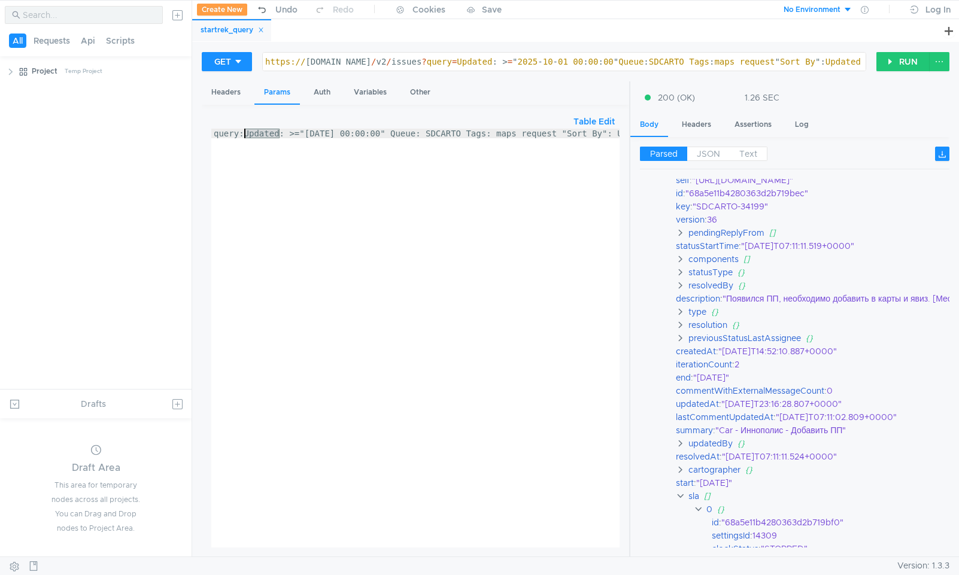
paste textarea "updatedAt"
click at [898, 60] on button "RUN" at bounding box center [903, 61] width 53 height 19
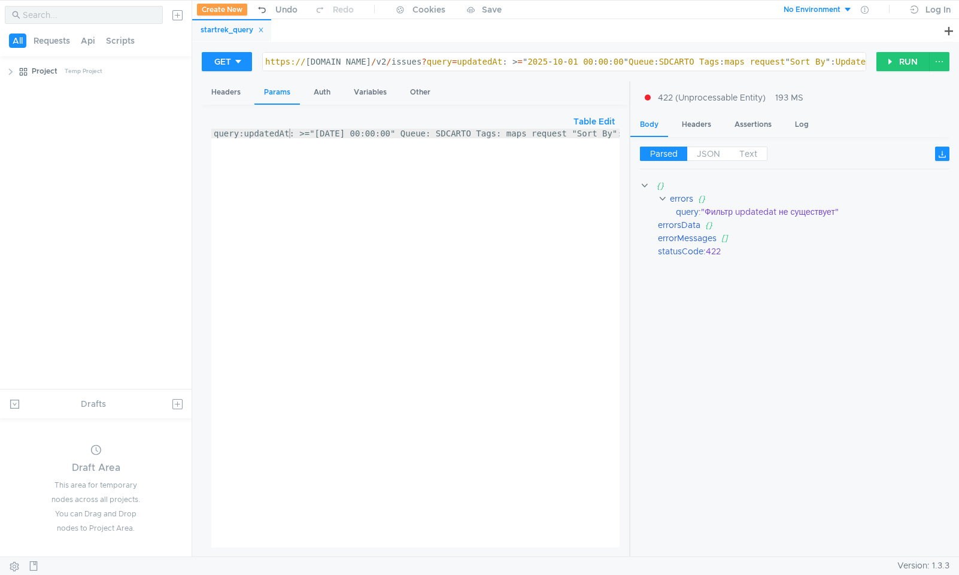
scroll to position [0, 66]
click at [381, 195] on div "query:updatedAt: >="2025-10-01 00:00:00" Queue: SDCARTO Tags: maps_request "Sor…" at bounding box center [448, 345] width 474 height 433
click at [272, 131] on div "query:updatedAt: >="2025-10-01 00:00:00" Queue: SDCARTO Tags: maps_request "Sor…" at bounding box center [448, 345] width 474 height 433
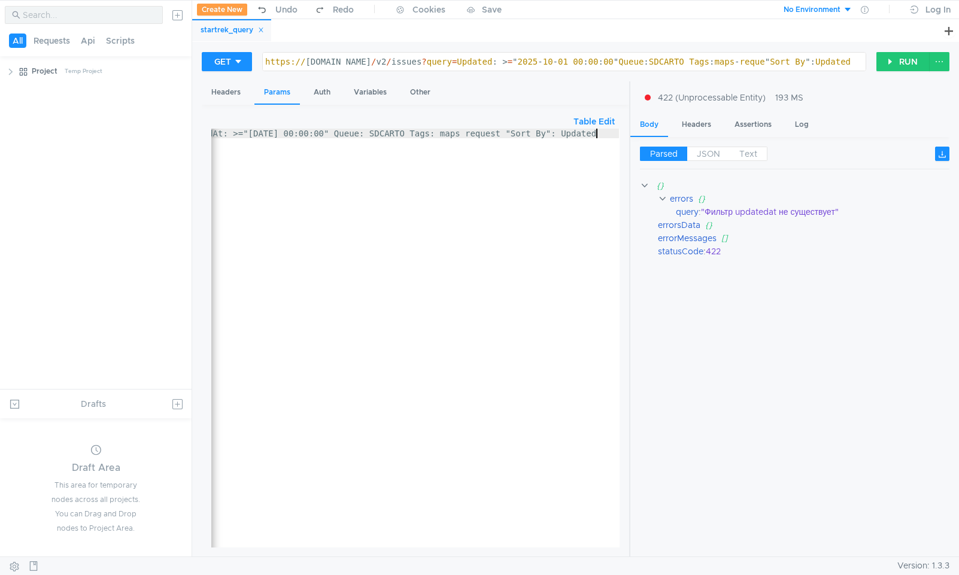
click at [597, 134] on div "query:updatedAt: >="2025-10-01 00:00:00" Queue: SDCARTO Tags: maps_request "Sor…" at bounding box center [382, 345] width 474 height 433
click at [262, 129] on div "query:updatedAt: >="2025-10-01 00:00:00" Queue: SDCARTO Tags: maps_request "Sor…" at bounding box center [448, 345] width 474 height 433
click at [262, 128] on div "Table Edit" at bounding box center [415, 121] width 408 height 14
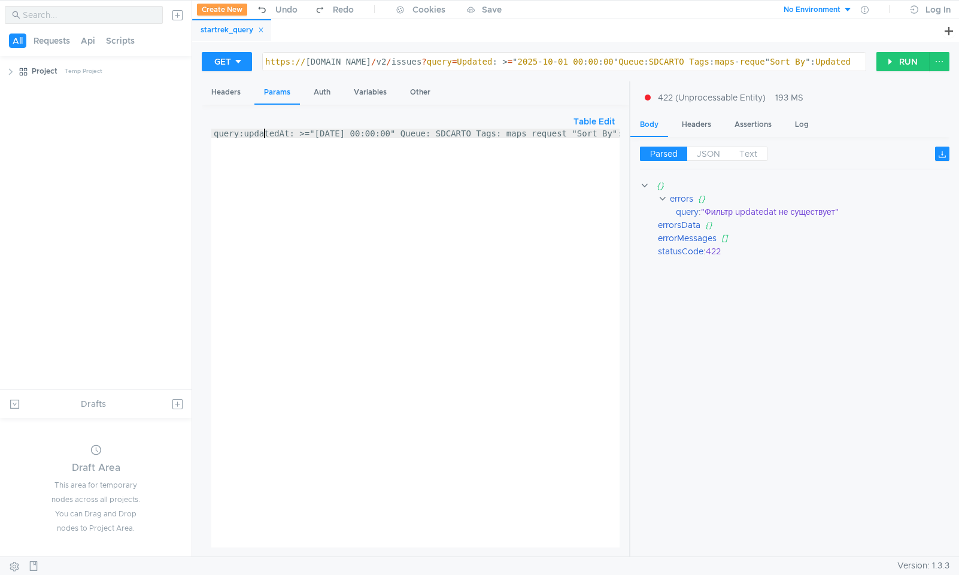
click at [265, 137] on div "query:updatedAt: >="2025-10-01 00:00:00" Queue: SDCARTO Tags: maps_request "Sor…" at bounding box center [448, 345] width 474 height 433
paste textarea "Updated"
click at [890, 60] on button "RUN" at bounding box center [903, 61] width 53 height 19
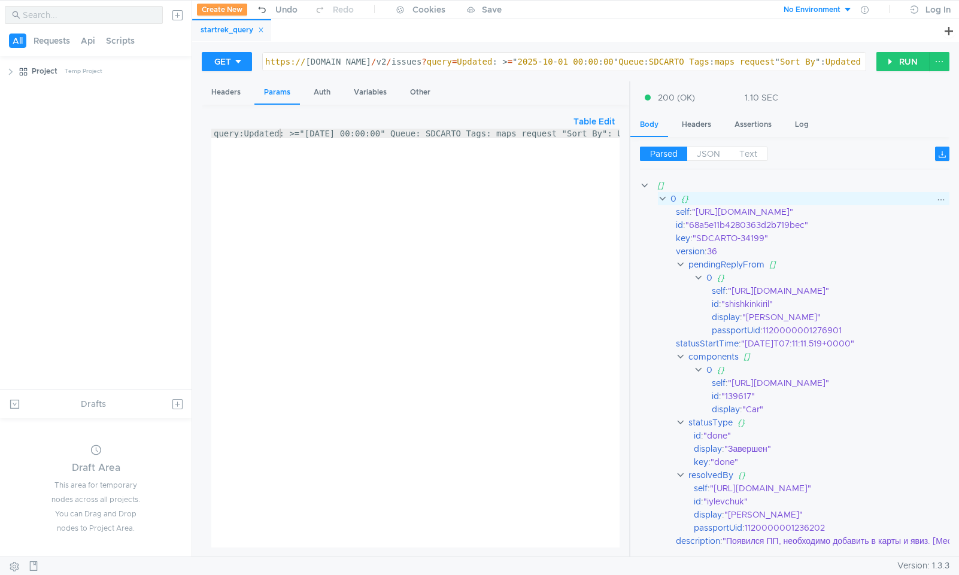
click at [662, 199] on clr-icon at bounding box center [663, 199] width 10 height 10
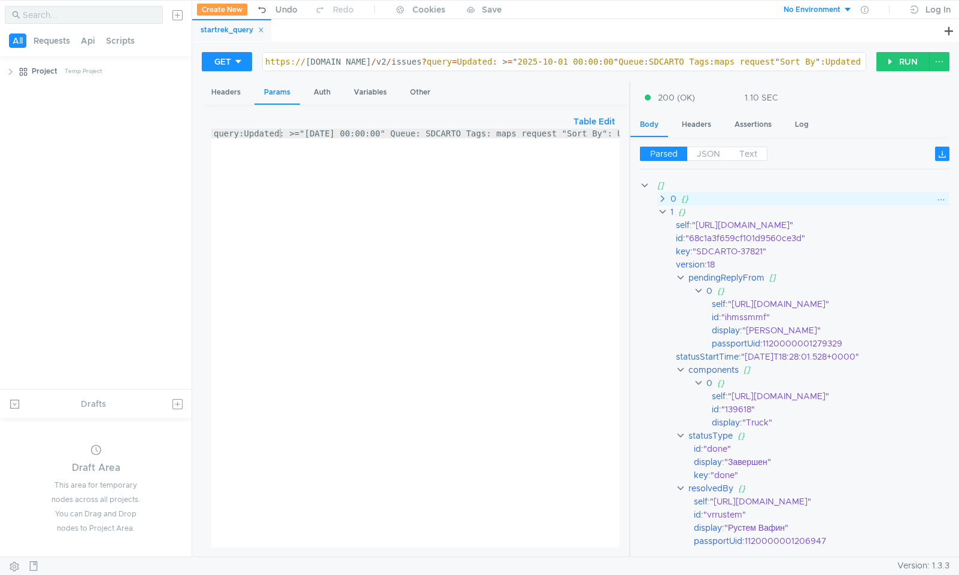
click at [662, 199] on clr-icon at bounding box center [663, 199] width 10 height 10
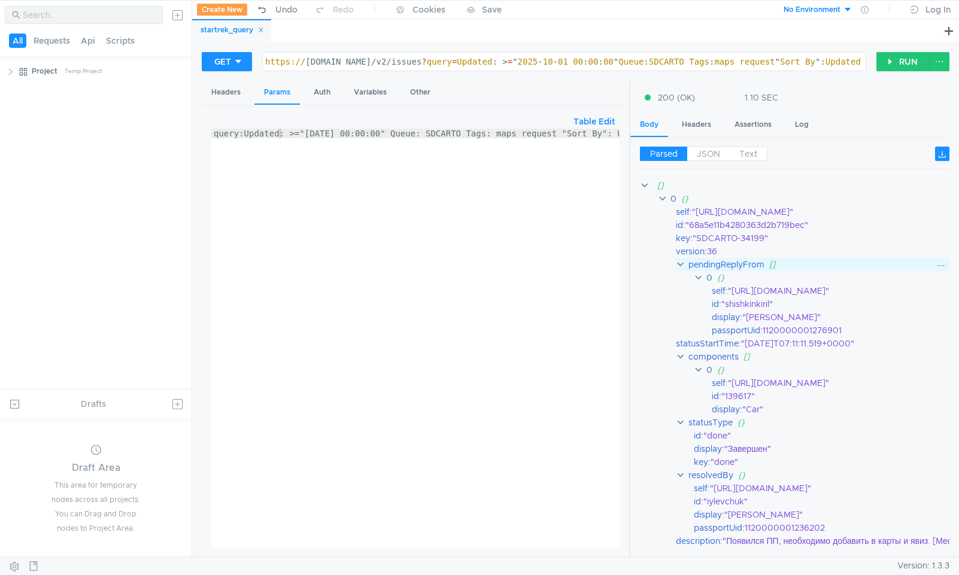
click at [680, 263] on clr-icon at bounding box center [681, 265] width 10 height 10
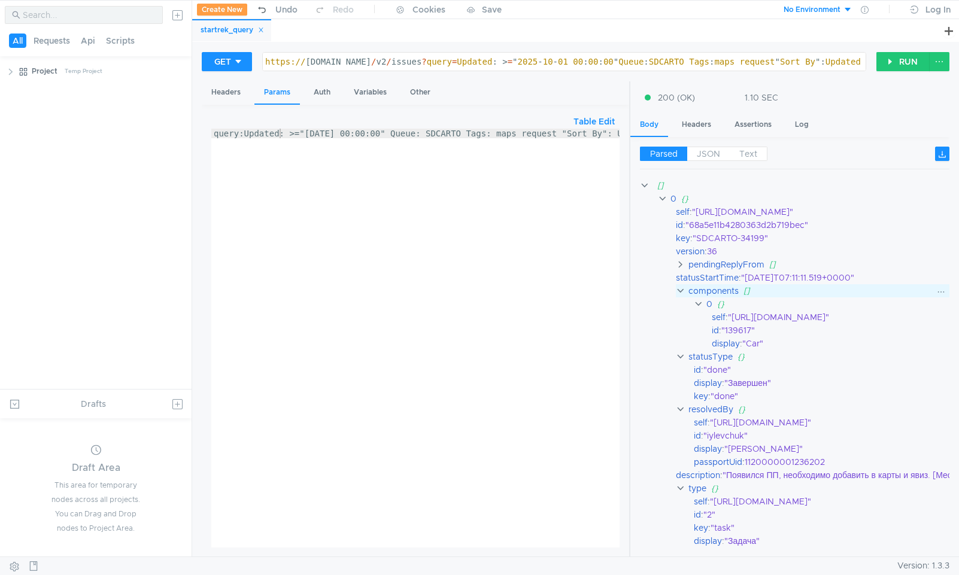
click at [678, 290] on clr-icon at bounding box center [681, 291] width 10 height 10
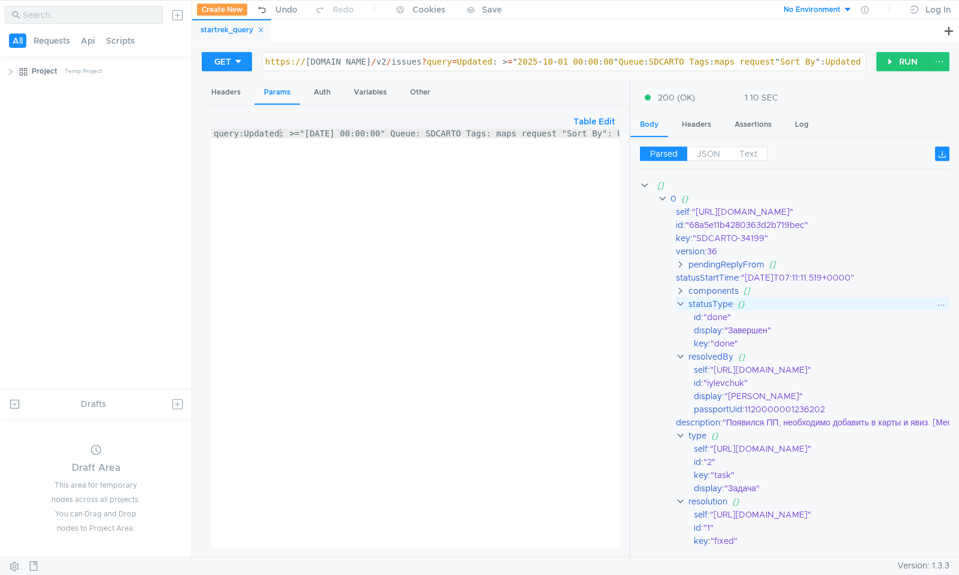
click at [683, 305] on clr-icon at bounding box center [681, 304] width 10 height 10
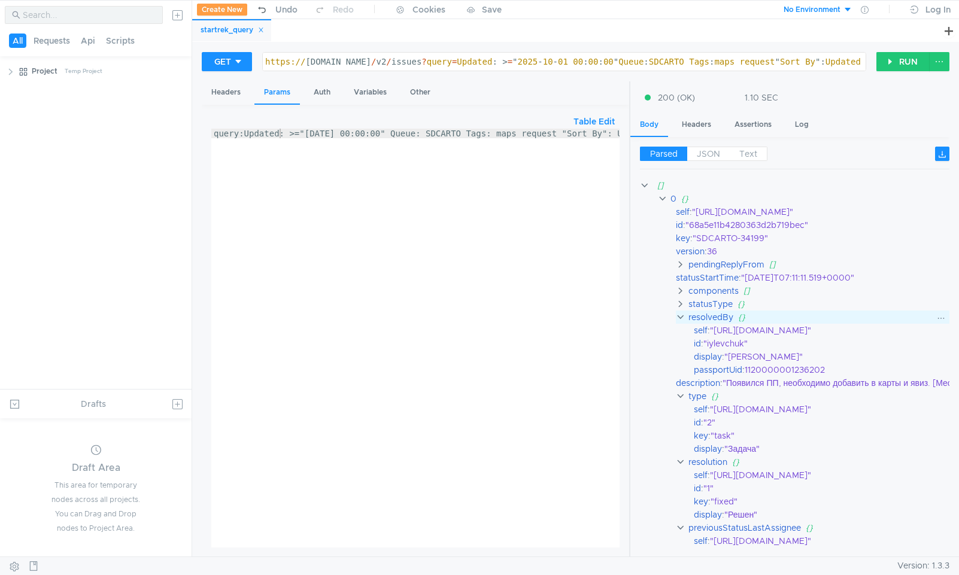
click at [679, 319] on clr-icon at bounding box center [681, 318] width 10 height 10
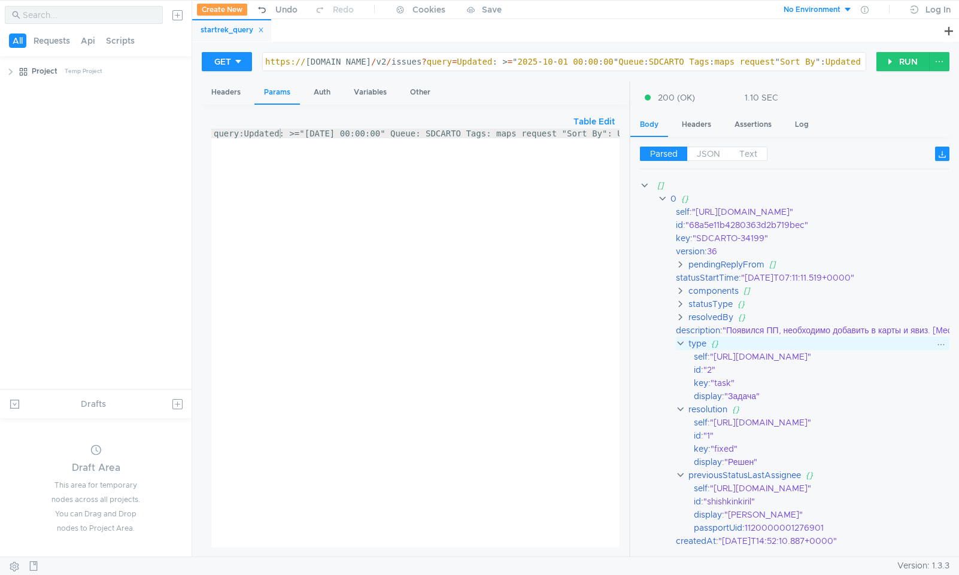
click at [678, 344] on clr-icon at bounding box center [681, 344] width 10 height 10
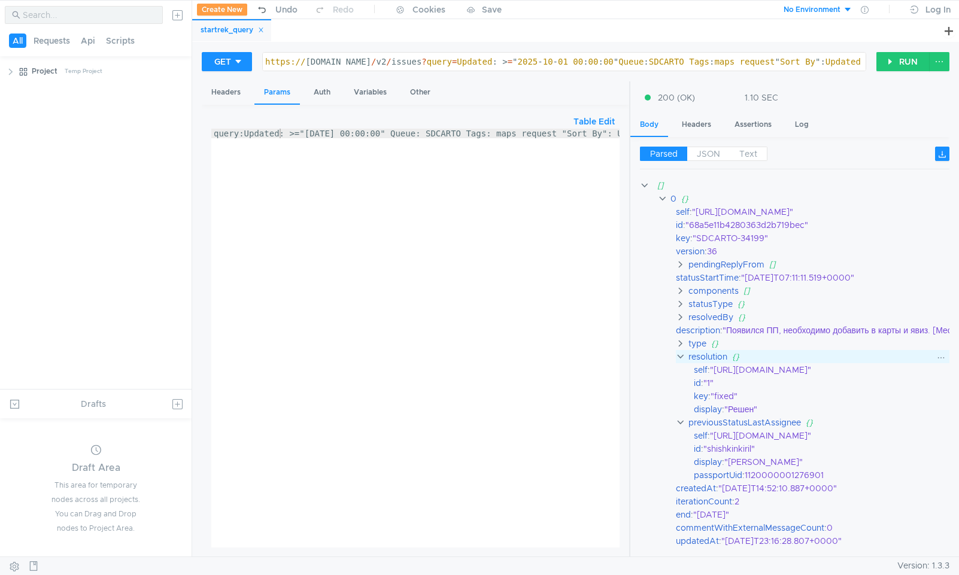
click at [681, 357] on clr-icon at bounding box center [681, 357] width 10 height 10
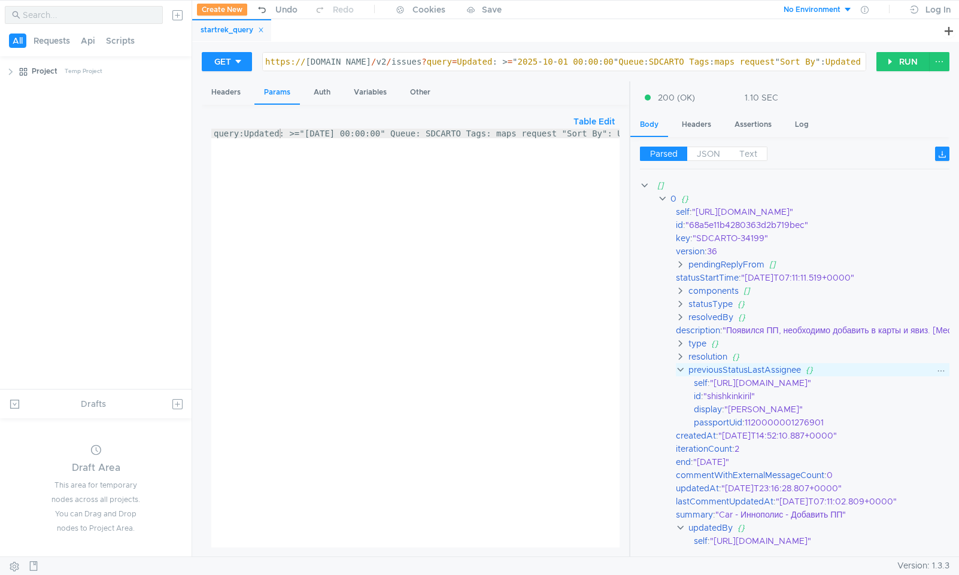
click at [680, 372] on clr-icon at bounding box center [681, 370] width 10 height 10
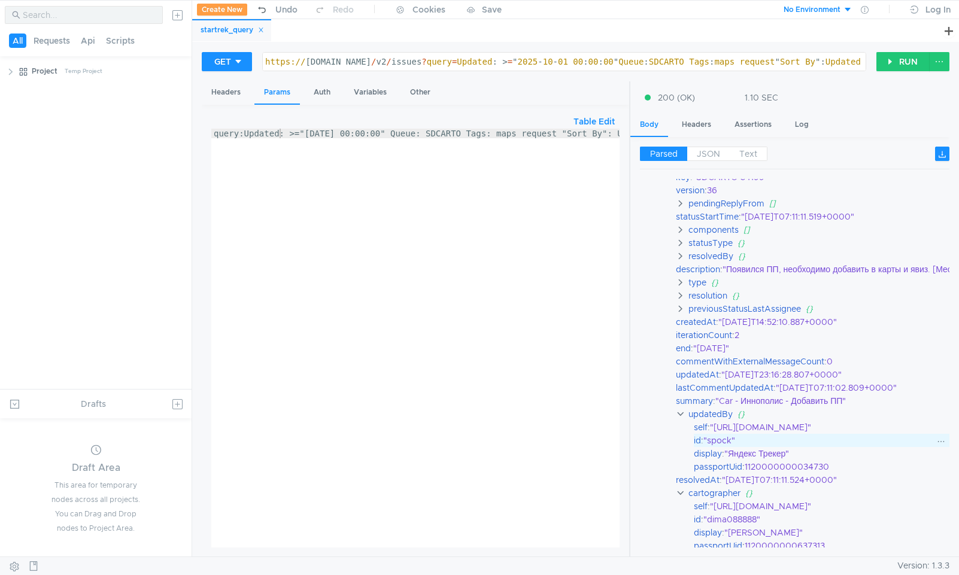
scroll to position [63, 0]
click at [684, 414] on clr-icon at bounding box center [681, 412] width 10 height 10
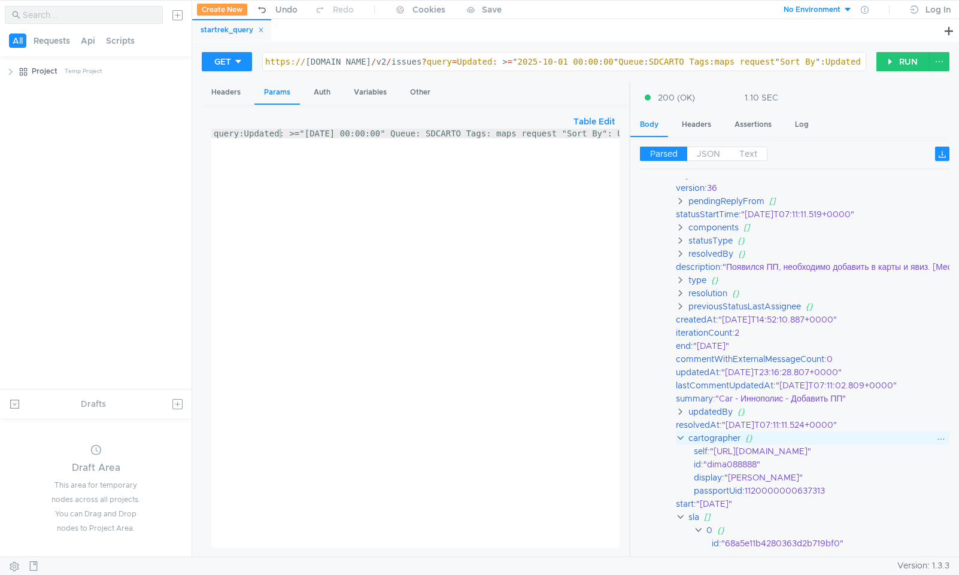
click at [680, 437] on clr-icon at bounding box center [681, 438] width 10 height 10
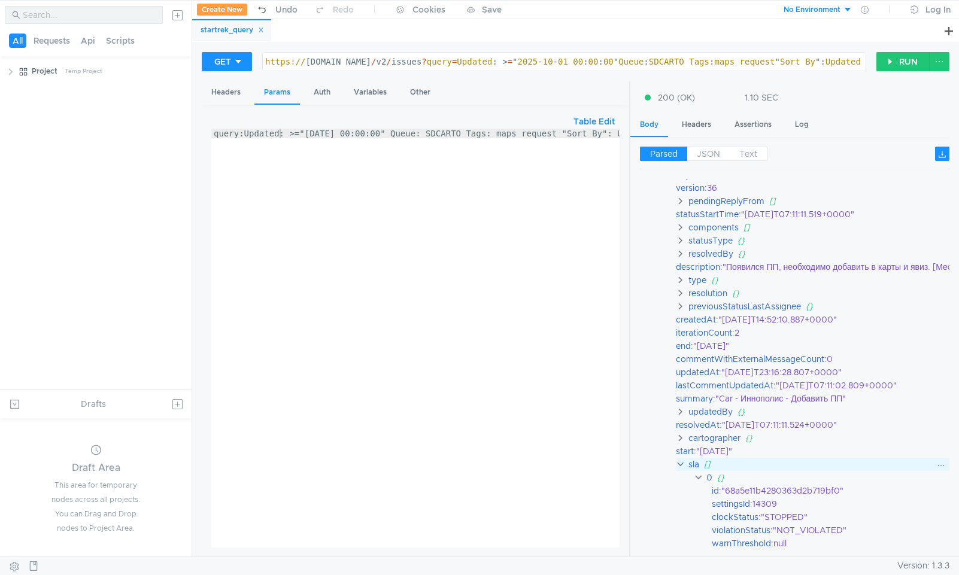
click at [682, 462] on clr-icon at bounding box center [681, 465] width 10 height 10
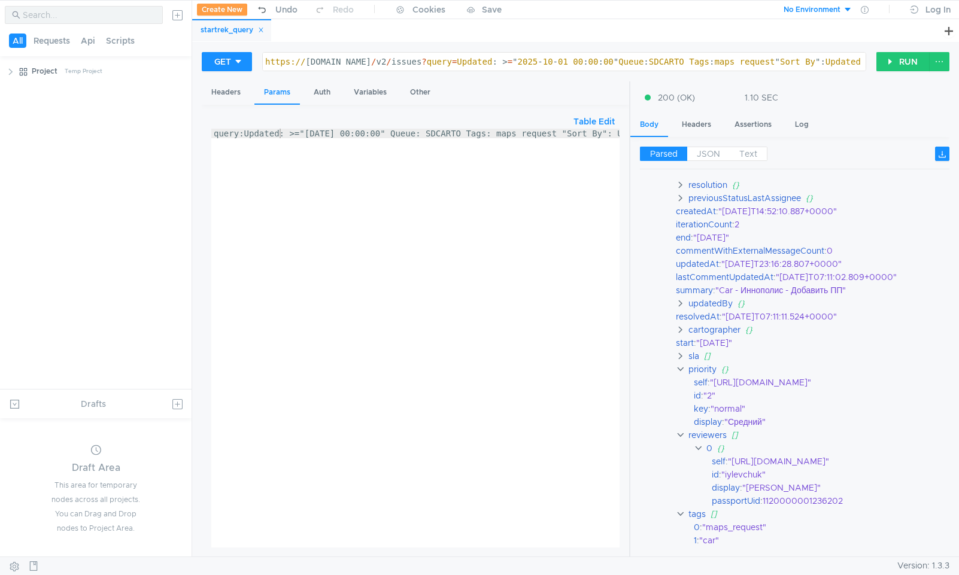
scroll to position [222, 0]
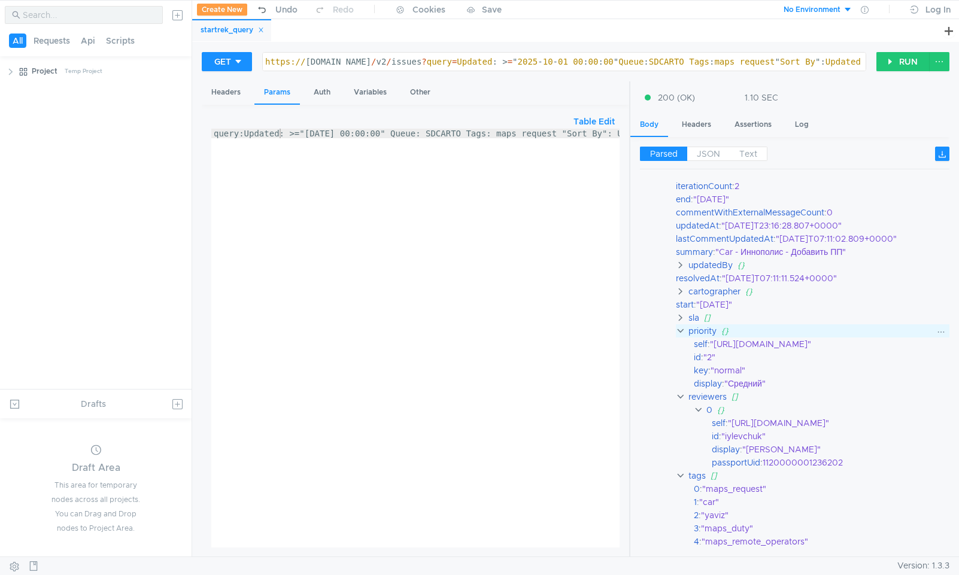
click at [682, 329] on clr-icon at bounding box center [681, 331] width 10 height 10
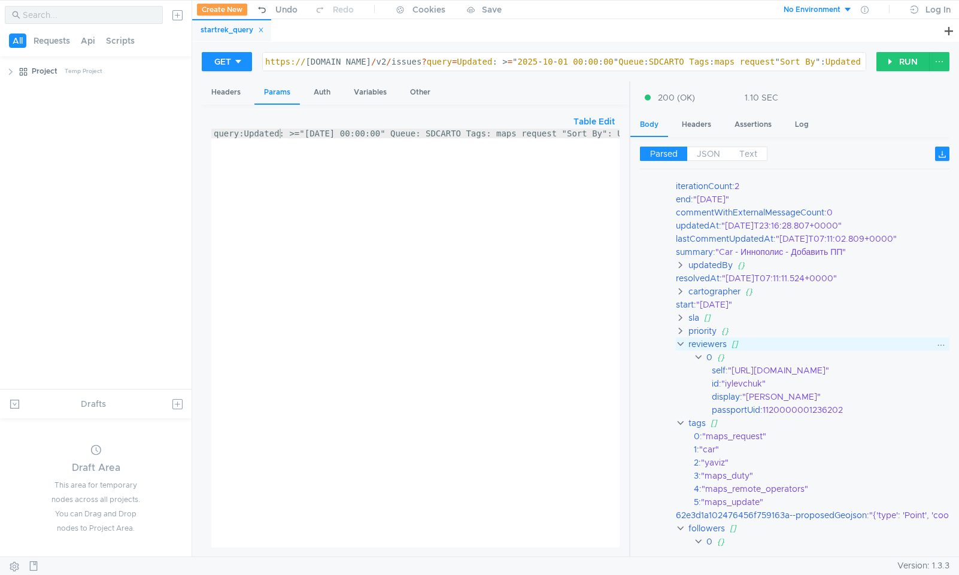
click at [681, 344] on clr-icon at bounding box center [681, 344] width 10 height 10
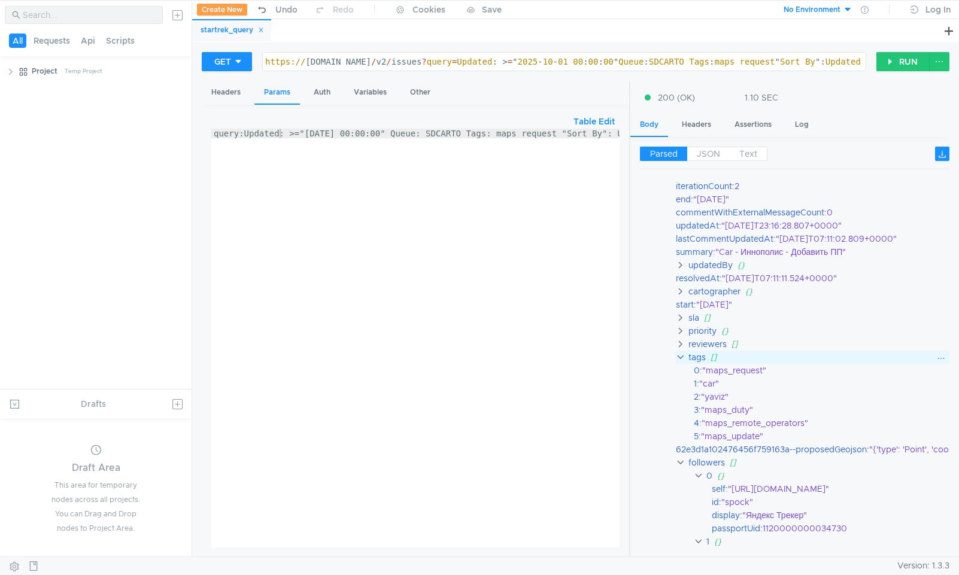
click at [681, 361] on clr-icon at bounding box center [681, 358] width 10 height 10
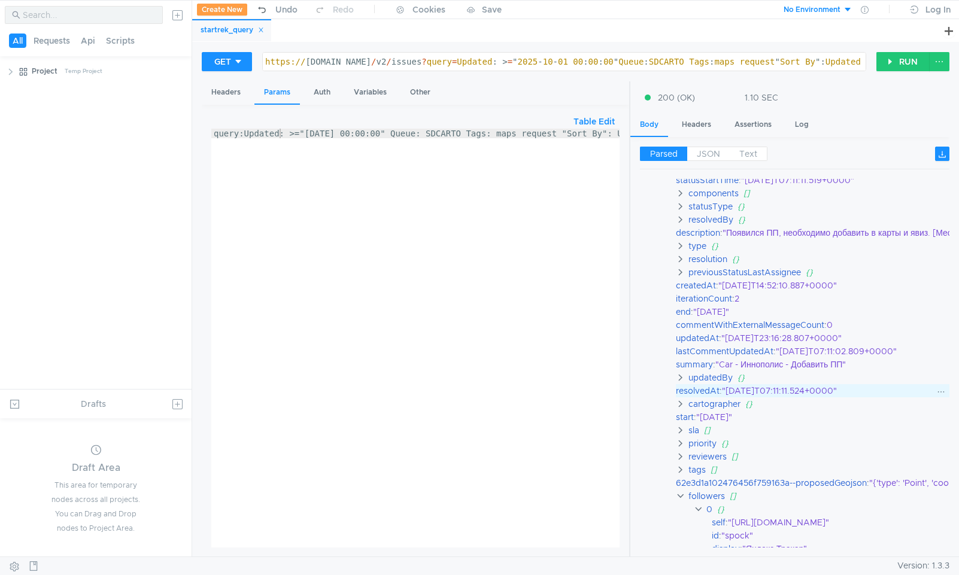
scroll to position [95, 0]
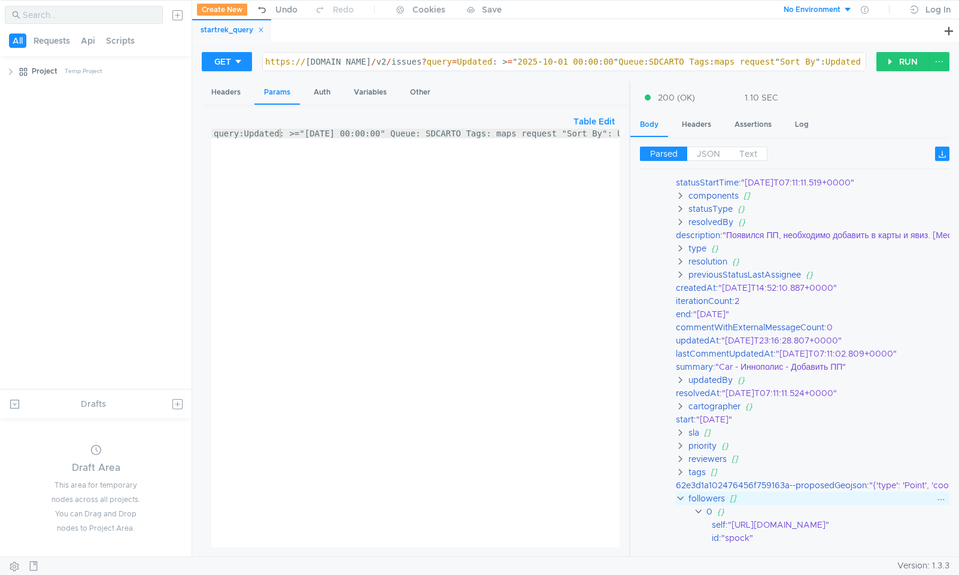
click at [684, 498] on clr-icon at bounding box center [681, 499] width 10 height 10
click at [745, 341] on div ""2025-09-30T23:16:28.807+0000"" at bounding box center [946, 340] width 450 height 13
drag, startPoint x: 745, startPoint y: 341, endPoint x: 753, endPoint y: 342, distance: 7.9
click at [753, 342] on div ""2025-09-30T23:16:28.807+0000"" at bounding box center [946, 340] width 450 height 13
click at [737, 344] on div ""2025-09-30T23:16:28.807+0000"" at bounding box center [946, 340] width 450 height 13
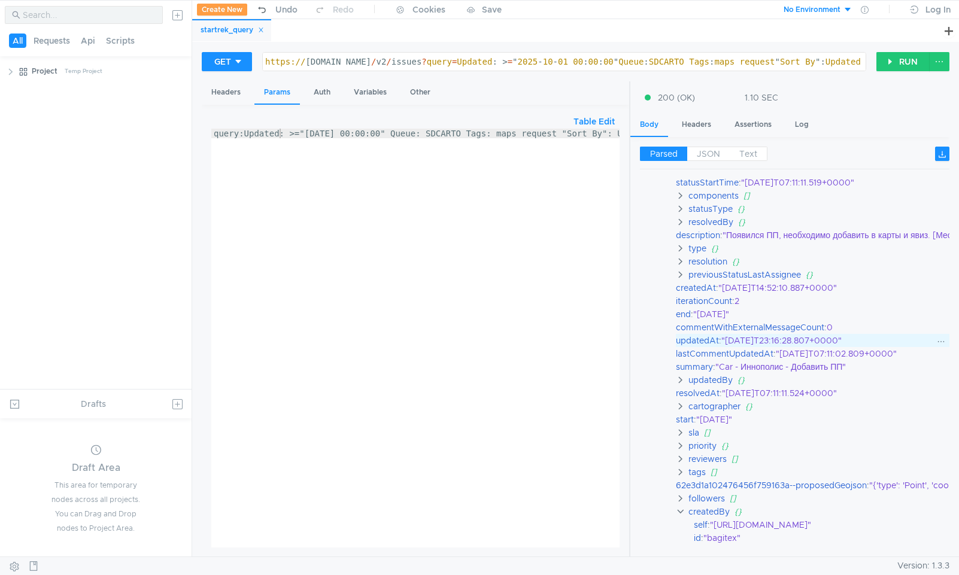
drag, startPoint x: 737, startPoint y: 344, endPoint x: 851, endPoint y: 344, distance: 114.4
click at [851, 344] on div ""2025-09-30T23:16:28.807+0000"" at bounding box center [946, 340] width 450 height 13
click at [937, 340] on icon at bounding box center [941, 342] width 8 height 8
click at [793, 333] on div at bounding box center [479, 287] width 959 height 575
click at [734, 337] on div ""2025-09-30T23:16:28.807+0000"" at bounding box center [946, 340] width 450 height 13
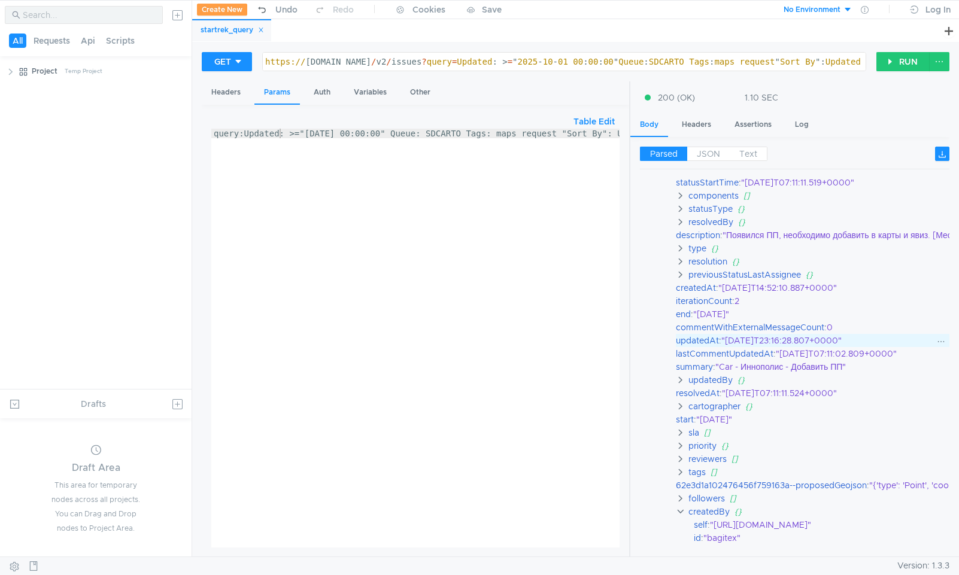
drag, startPoint x: 734, startPoint y: 337, endPoint x: 848, endPoint y: 347, distance: 114.2
click at [848, 347] on div ""2025-09-30T23:16:28.807+0000"" at bounding box center [946, 340] width 450 height 13
copy div "2025-09-30T23:16:28.807+0000"
click at [315, 131] on div "query:Updated: >="2025-10-01 00:00:00" Queue: SDCARTO Tags: maps_request "Sort …" at bounding box center [443, 345] width 464 height 433
drag, startPoint x: 315, startPoint y: 131, endPoint x: 396, endPoint y: 131, distance: 81.4
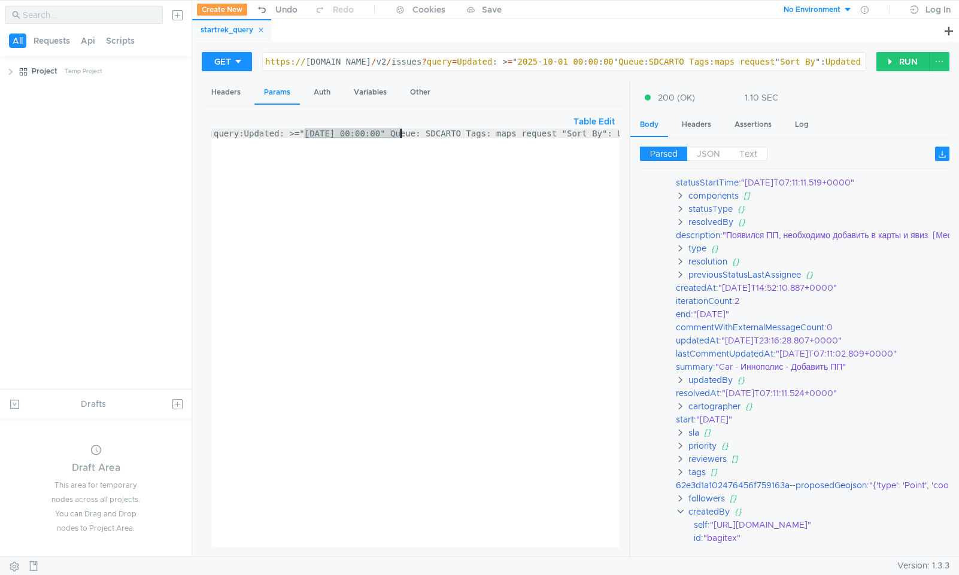
click at [396, 131] on div "query:Updated: >="2025-10-01 00:00:00" Queue: SDCARTO Tags: maps_request "Sort …" at bounding box center [443, 345] width 464 height 433
paste textarea "09-30T23:16:28.807+00"
type textarea "query:Updated: >="2025-09-30T23:16:28.807+0000" Queue: SDCARTO Tags: maps_reque…"
click at [900, 64] on button "RUN" at bounding box center [903, 61] width 53 height 19
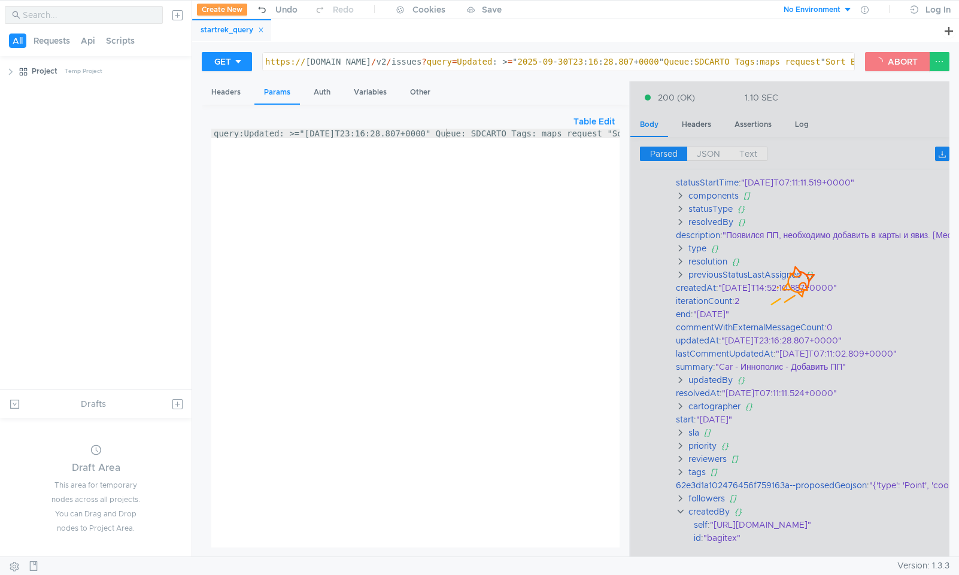
scroll to position [0, 0]
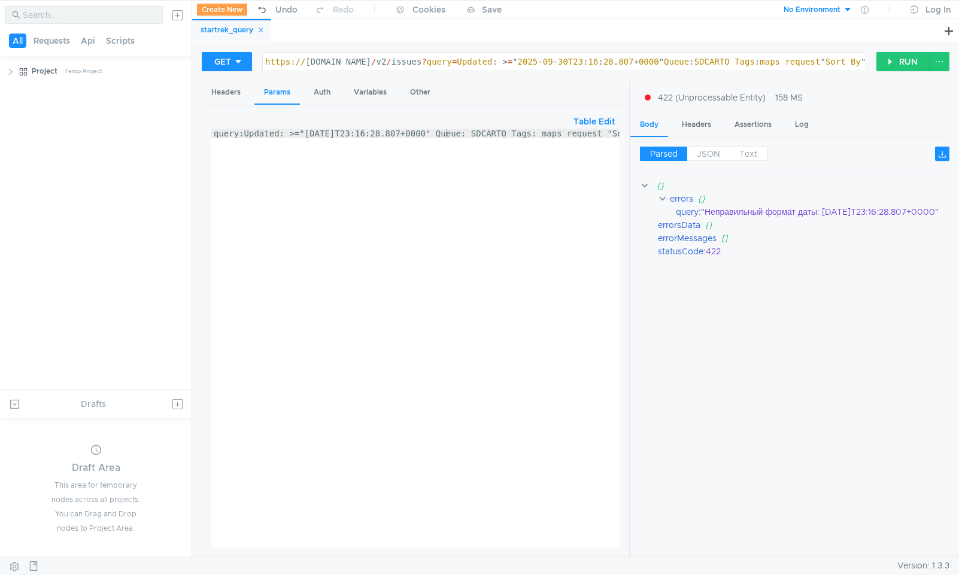
click at [487, 154] on div "query:Updated: >="2025-09-30T23:16:28.807+0000" Queue: SDCARTO Tags: maps_reque…" at bounding box center [466, 345] width 510 height 433
click at [487, 154] on div "query:Updated: >="2025-09-30T23:16:28.807+0000" Queue: SDCARTO Tags: maps_reque…" at bounding box center [365, 345] width 510 height 433
click at [420, 129] on div "query:Updated: >="2025-09-30T23:16:28.807+0000" Queue: SDCARTO Tags: maps_reque…" at bounding box center [365, 345] width 510 height 433
click at [301, 131] on div "query:Updated: >="2025-09-30T23:16:28.807+0000" Queue: SDCARTO Tags: maps_reque…" at bounding box center [365, 345] width 510 height 433
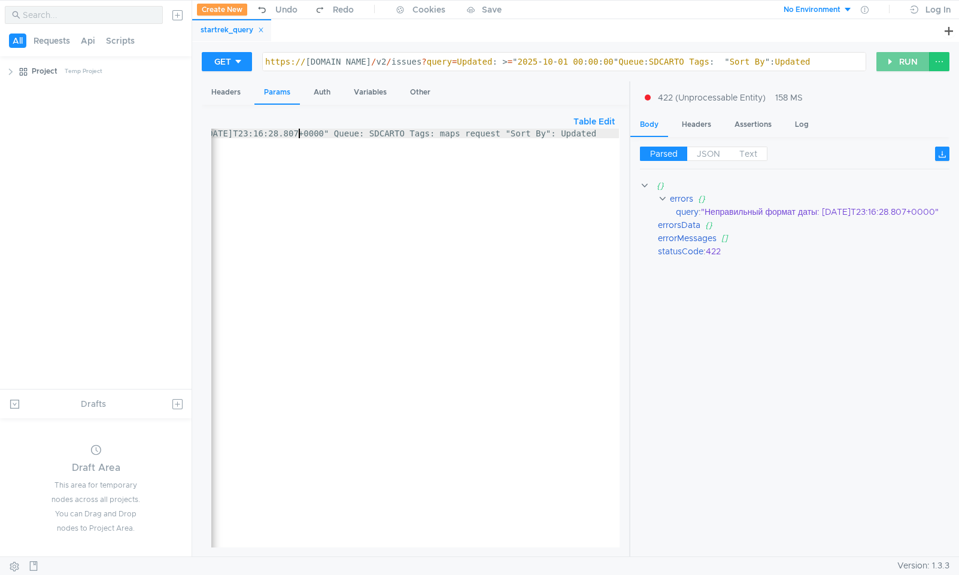
click at [890, 54] on button "RUN" at bounding box center [903, 61] width 53 height 19
click at [316, 137] on div "query:Updated: >="2025-09-30T23:16:28.807+0000" Queue: SDCARTO Tags: maps_reque…" at bounding box center [466, 345] width 510 height 433
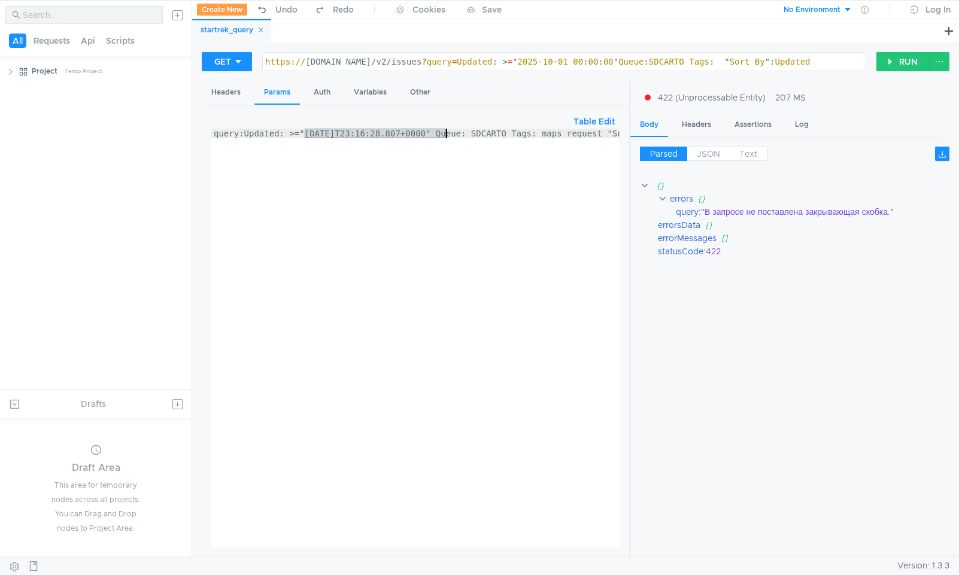
drag, startPoint x: 316, startPoint y: 137, endPoint x: 430, endPoint y: 135, distance: 114.4
click at [430, 135] on div "query:Updated: >="2025-09-30T23:16:28.807+0000" Queue: SDCARTO Tags: maps_reque…" at bounding box center [466, 345] width 510 height 433
type textarea "https://st-api.yandex-team.ru/v2/issues?query=Updated: >="2025-10-01 00:00:00" …"
click at [566, 61] on div "https:// st-api.yandex-team.ru / v2 / issues ? query = Updated : > = " 2025 - 1…" at bounding box center [565, 71] width 605 height 29
drag, startPoint x: 566, startPoint y: 61, endPoint x: 651, endPoint y: 63, distance: 84.5
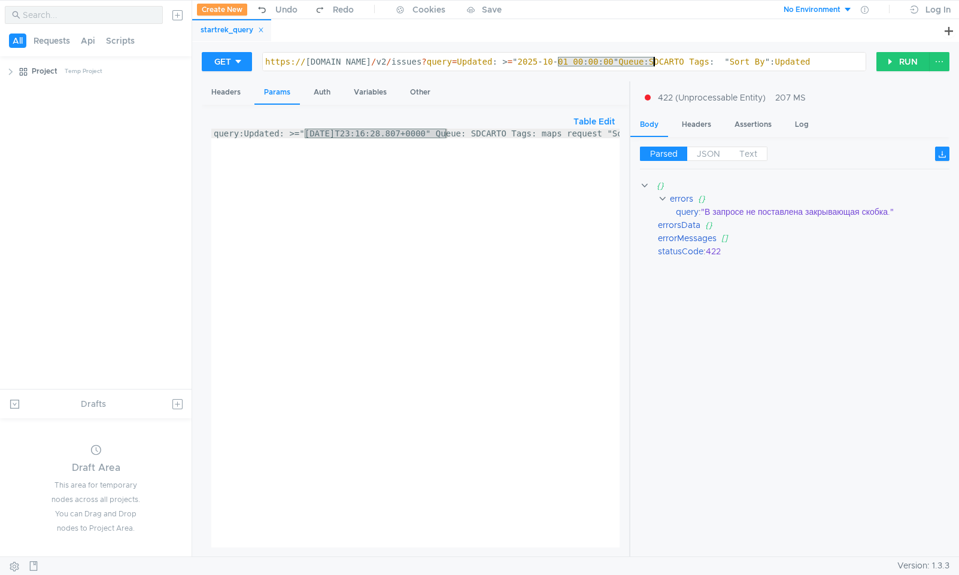
click at [651, 63] on div "https:// st-api.yandex-team.ru / v2 / issues ? query = Updated : > = " 2025 - 1…" at bounding box center [565, 71] width 605 height 29
click at [329, 133] on div "query:Updated: >="2025-09-30T23:16:28.807+0000" Queue: SDCARTO Tags: maps_reque…" at bounding box center [415, 338] width 408 height 419
click at [316, 133] on div "query:Updated: >="2025-09-30T23:16:28.807+0000" Queue: SDCARTO Tags: maps_reque…" at bounding box center [466, 345] width 510 height 433
drag, startPoint x: 316, startPoint y: 133, endPoint x: 433, endPoint y: 132, distance: 117.9
click at [433, 132] on div "query:Updated: >="2025-09-30T23:16:28.807+0000" Queue: SDCARTO Tags: maps_reque…" at bounding box center [466, 345] width 510 height 433
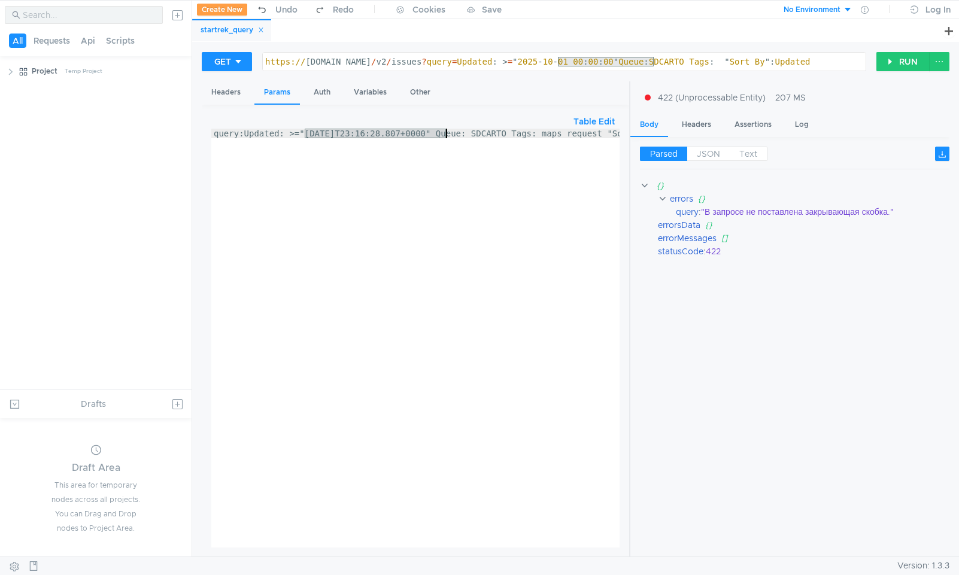
paste textarea "10-01 00:00:"
click at [890, 68] on button "RUN" at bounding box center [903, 61] width 53 height 19
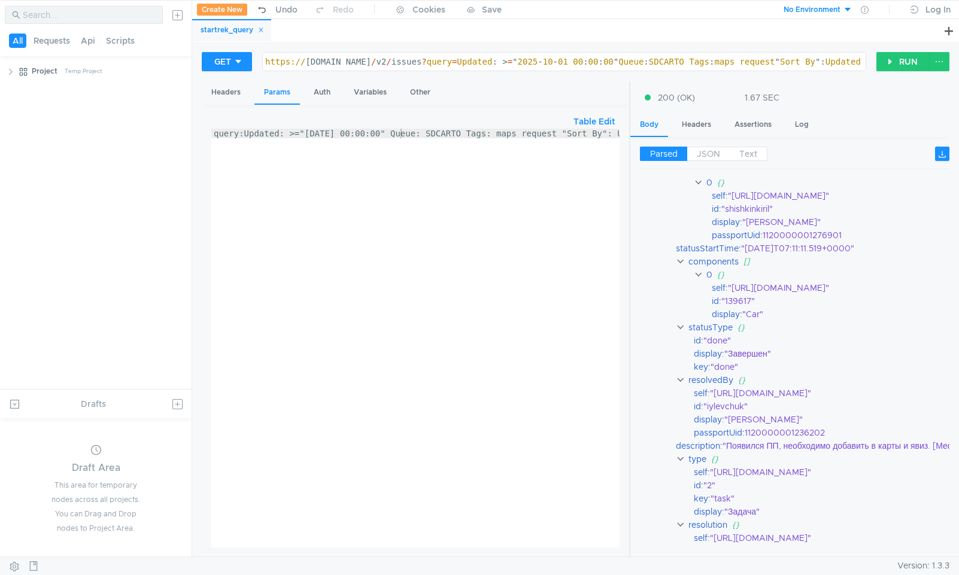
scroll to position [0, 56]
click at [615, 134] on div "query:Updated: >="2025-10-01 00:00:00" Queue: SDCARTO Tags: maps_request "Sort …" at bounding box center [387, 345] width 464 height 433
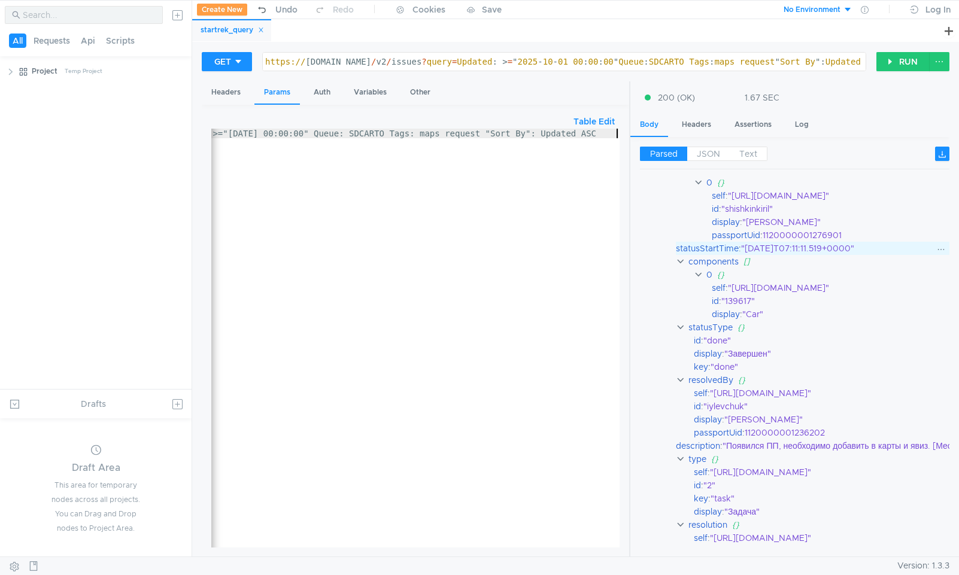
scroll to position [0, 0]
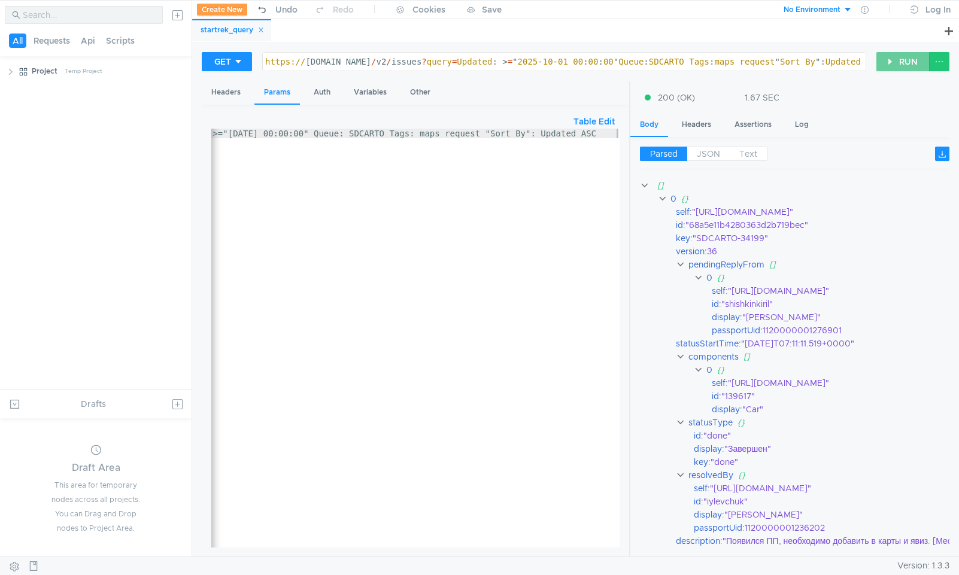
click at [902, 67] on button "RUN" at bounding box center [903, 61] width 53 height 19
click at [609, 134] on div "query:Updated: >="2025-10-01 00:00:00" Queue: SDCARTO Tags: maps_request "Sort …" at bounding box center [377, 345] width 484 height 433
type textarea "query:Updated: >="[DATE] 00:00:00" Queue: SDCARTO Tags: maps_request "Sort By":…"
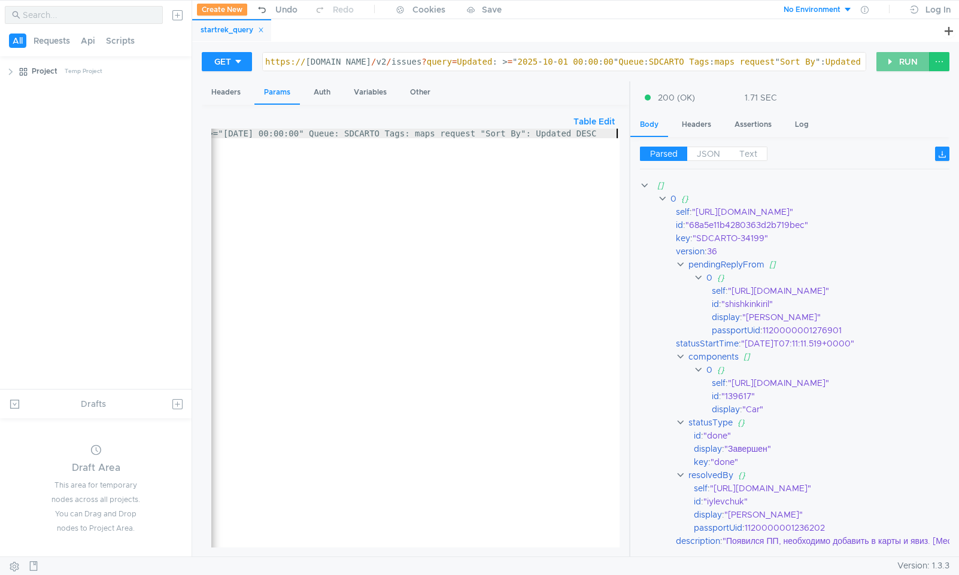
click at [887, 63] on button "RUN" at bounding box center [903, 61] width 53 height 19
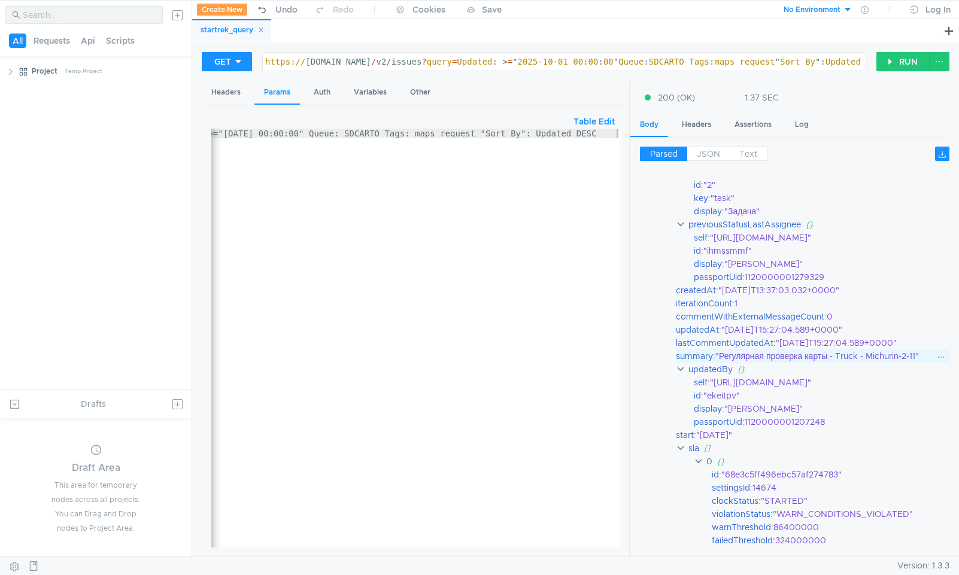
scroll to position [476, 0]
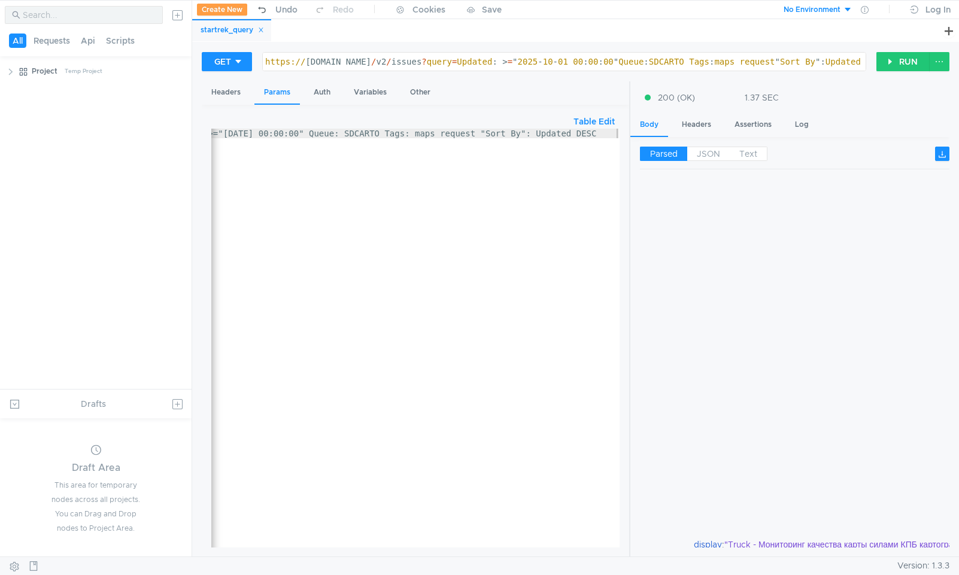
scroll to position [476, 0]
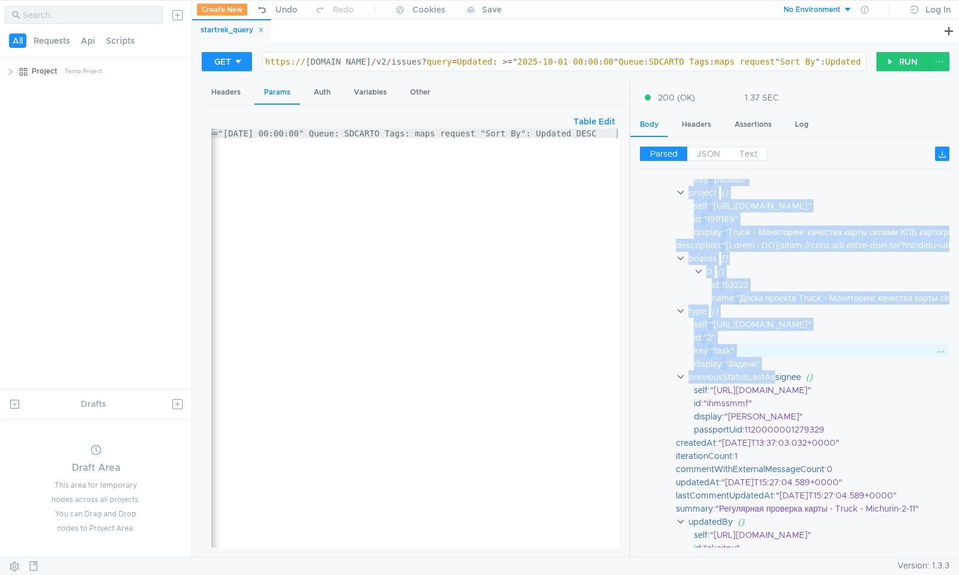
scroll to position [317, 0]
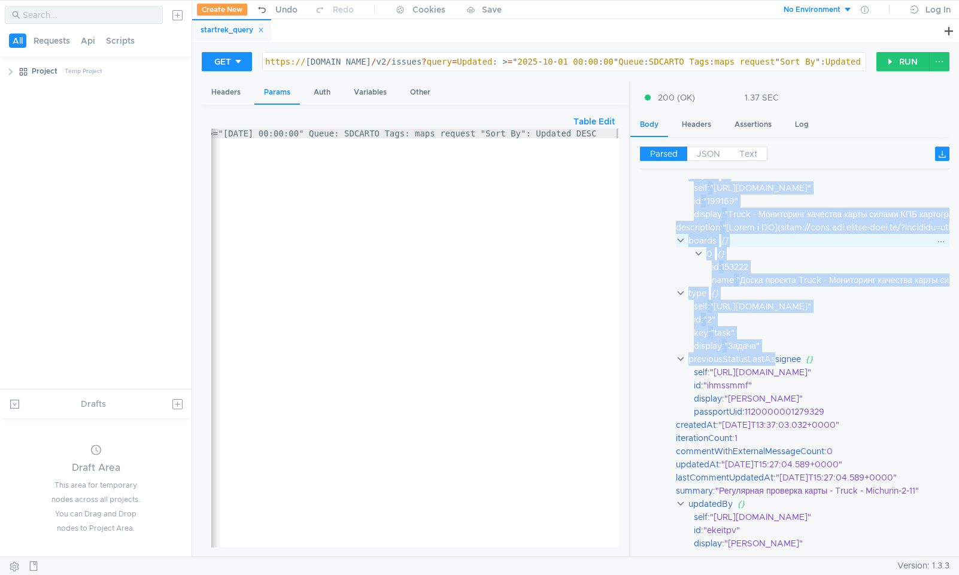
drag, startPoint x: 675, startPoint y: 215, endPoint x: 686, endPoint y: 245, distance: 32.4
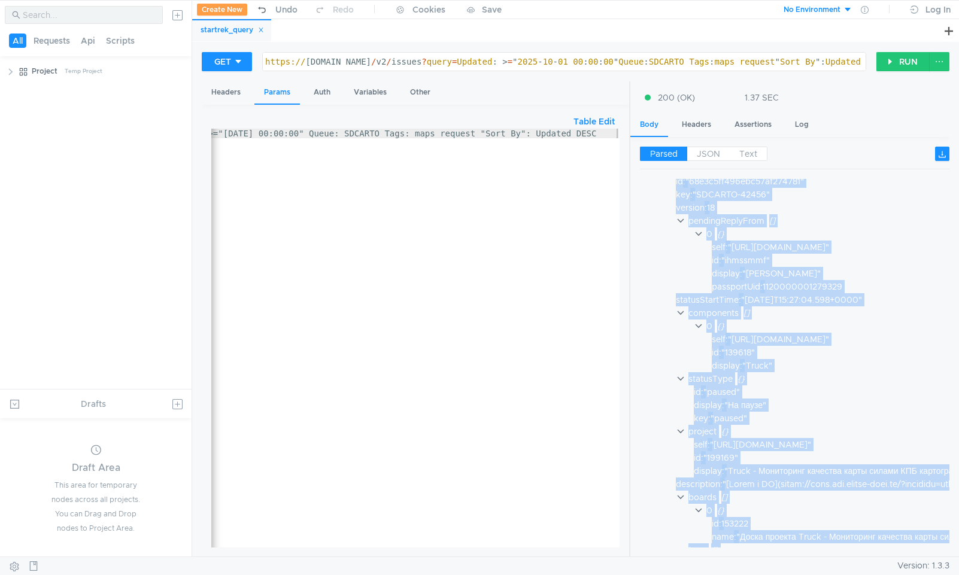
scroll to position [63, 0]
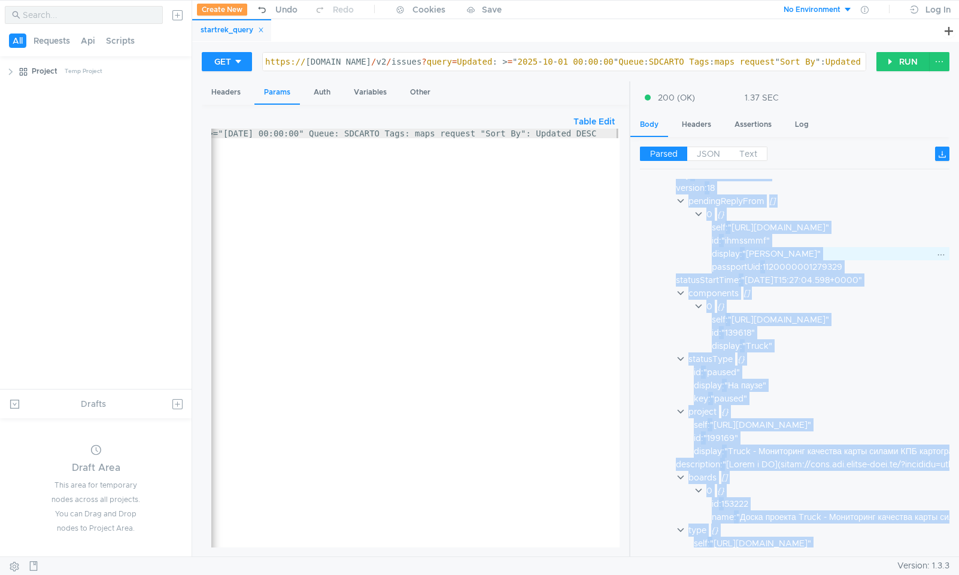
click at [728, 259] on div "display" at bounding box center [726, 253] width 28 height 13
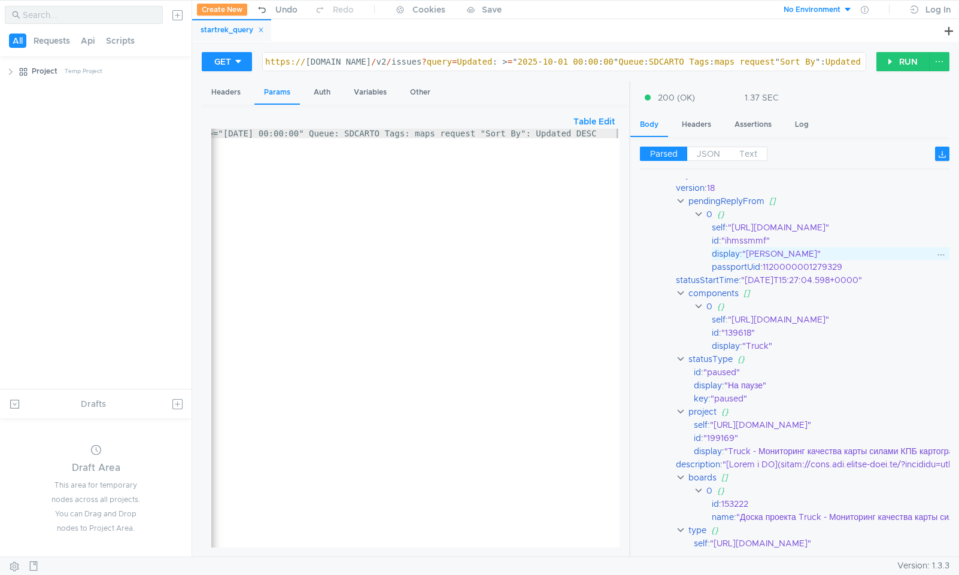
click at [728, 259] on div "display" at bounding box center [726, 253] width 28 height 13
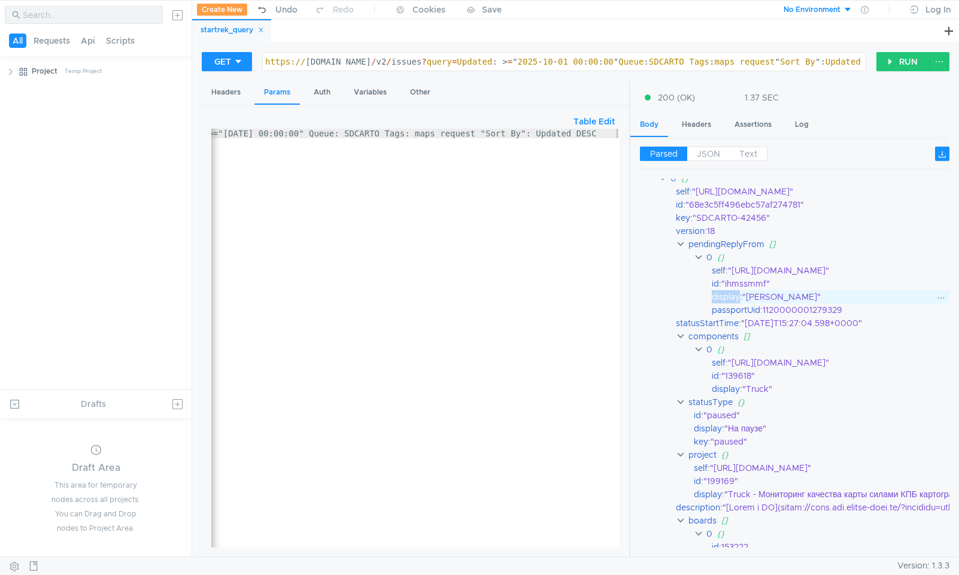
scroll to position [0, 0]
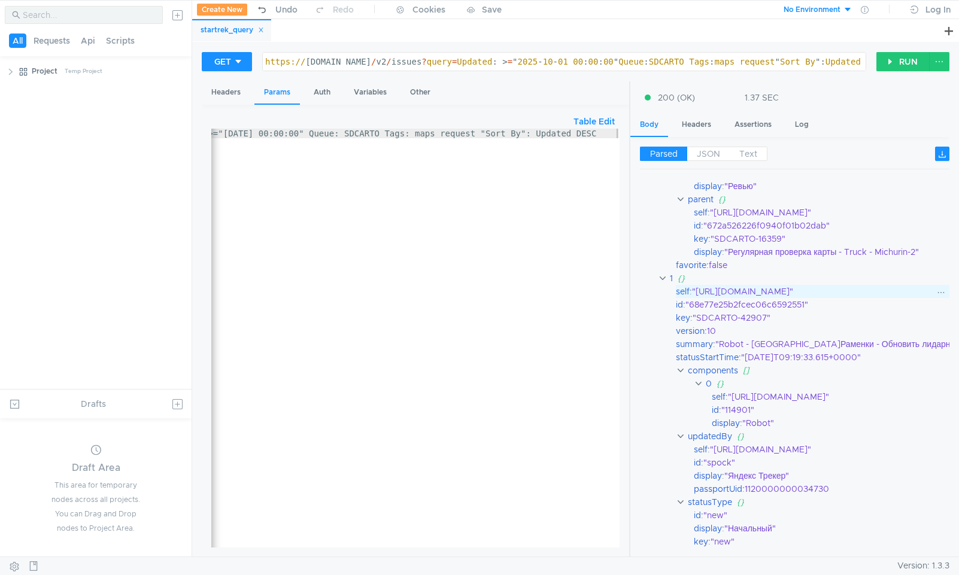
scroll to position [2665, 0]
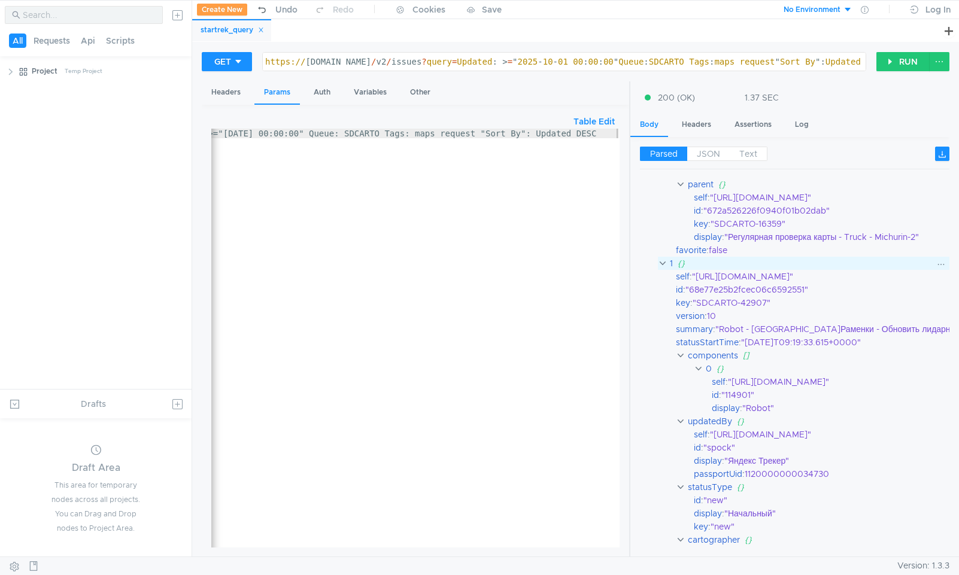
click at [666, 266] on clr-icon at bounding box center [662, 264] width 9 height 10
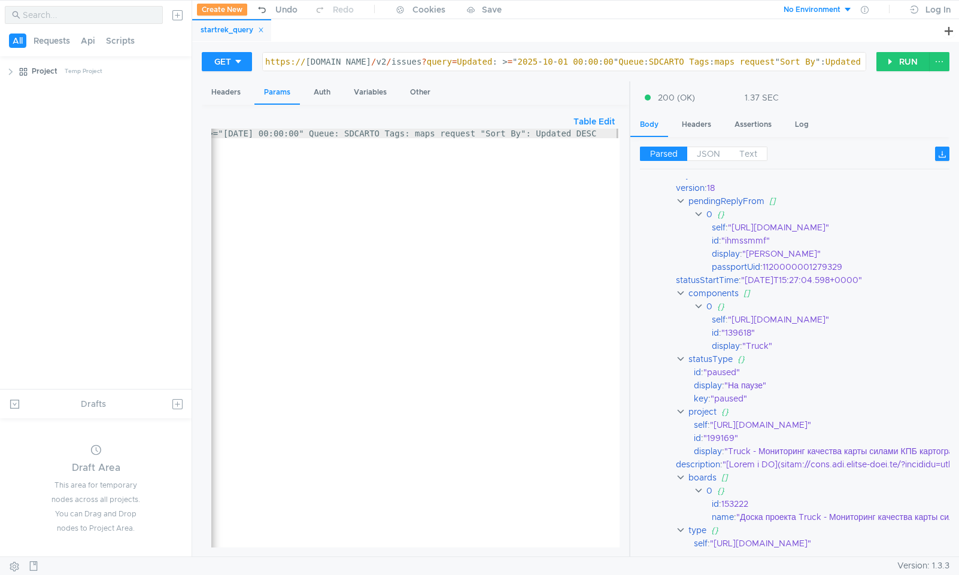
scroll to position [0, 0]
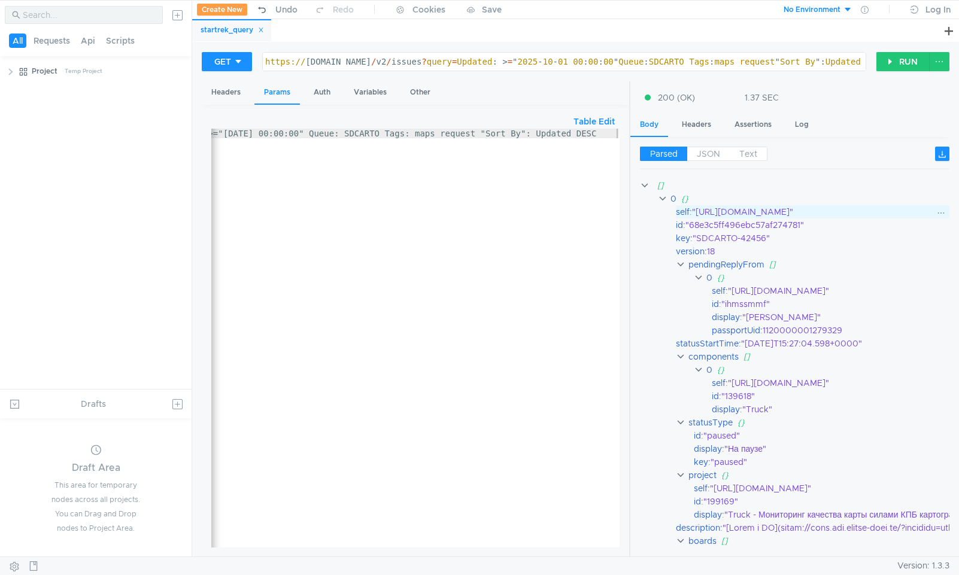
drag, startPoint x: 741, startPoint y: 250, endPoint x: 678, endPoint y: 211, distance: 73.6
copy div "lore : "ipsum://do-sit.ametco-adip.el/s4/doeius/TEMPORI-98818" ut : "63l5e5do78…"
type textarea "[URL][DOMAIN_NAME]: >="[DATE] 00:00:00" Queue: SDCARTO Tags: maps_request "Sort…"
click at [397, 65] on div "https:// [DOMAIN_NAME] / v2 / issues ? query = Updated : > = " [DATE] 00 : 00 :…" at bounding box center [608, 71] width 691 height 29
